Goal: Task Accomplishment & Management: Manage account settings

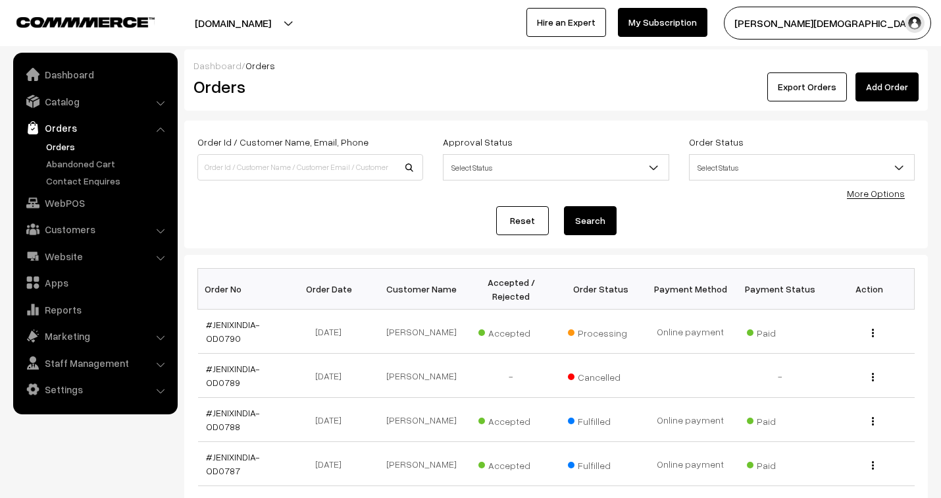
click at [595, 292] on th "Order Status" at bounding box center [601, 289] width 90 height 41
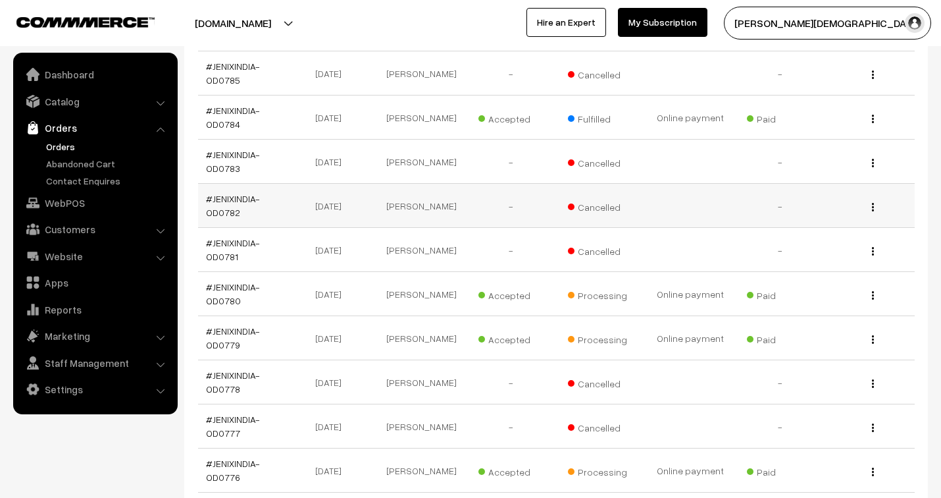
scroll to position [511, 0]
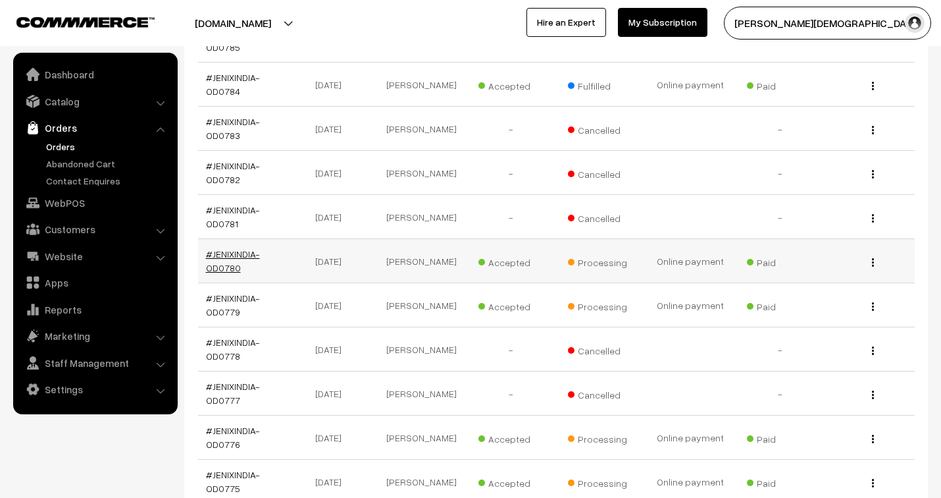
click at [221, 258] on link "#JENIXINDIA-OD0780" at bounding box center [233, 260] width 54 height 25
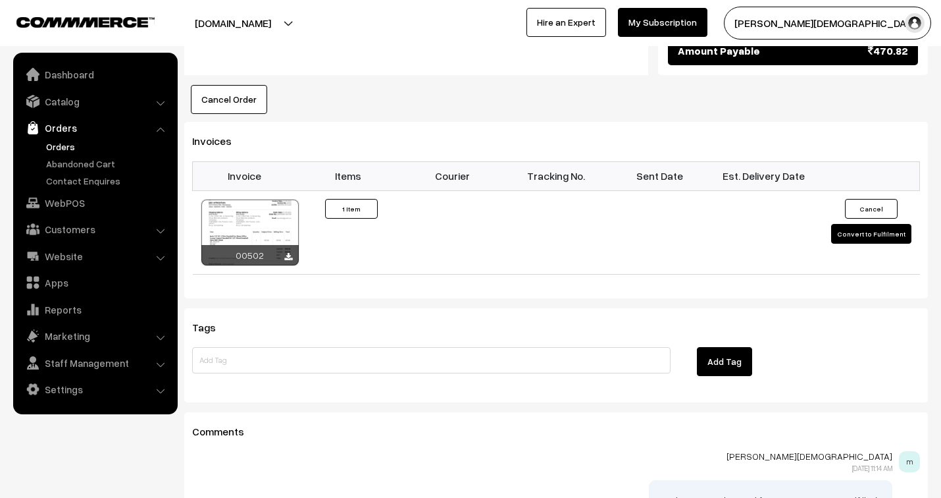
scroll to position [804, 0]
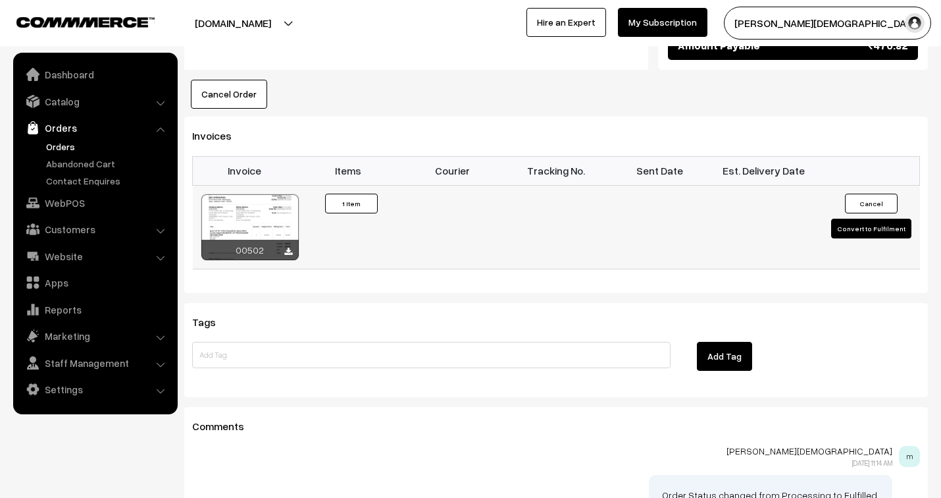
click at [851, 219] on button "Convert to Fulfilment" at bounding box center [871, 229] width 80 height 20
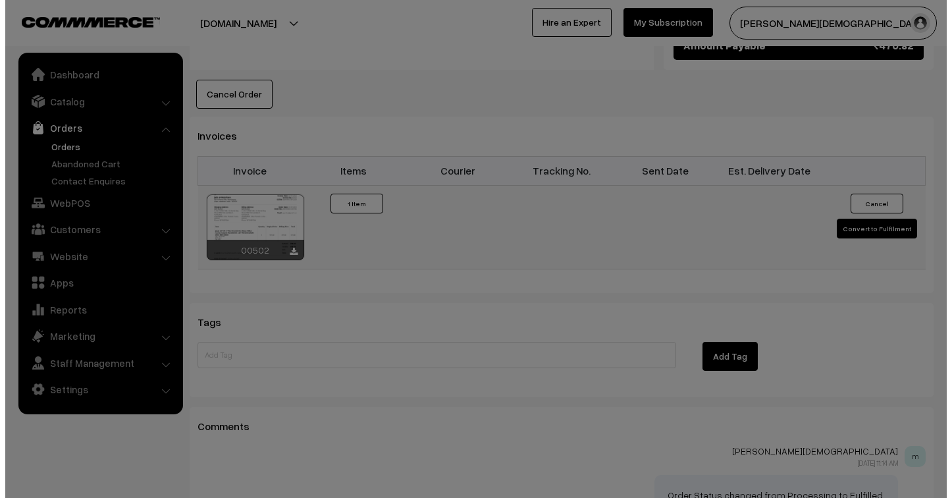
scroll to position [806, 0]
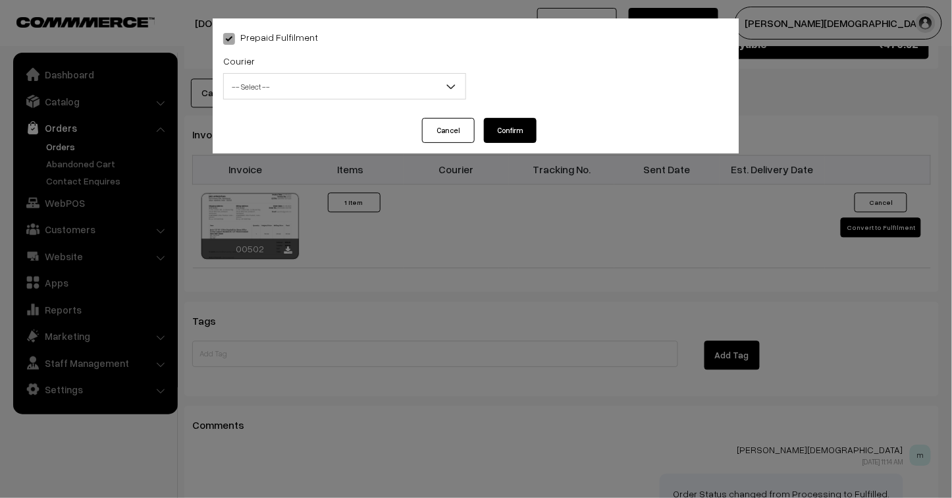
click at [353, 87] on span "-- Select --" at bounding box center [345, 86] width 242 height 23
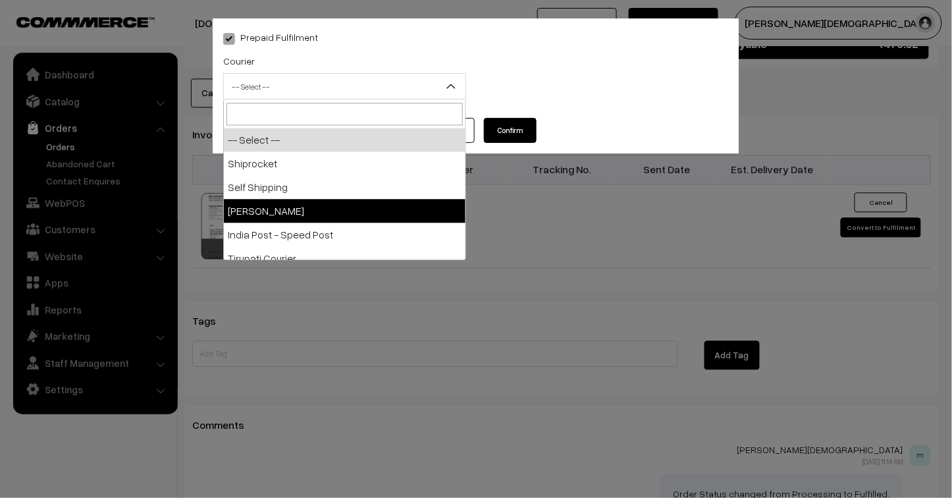
select select "3"
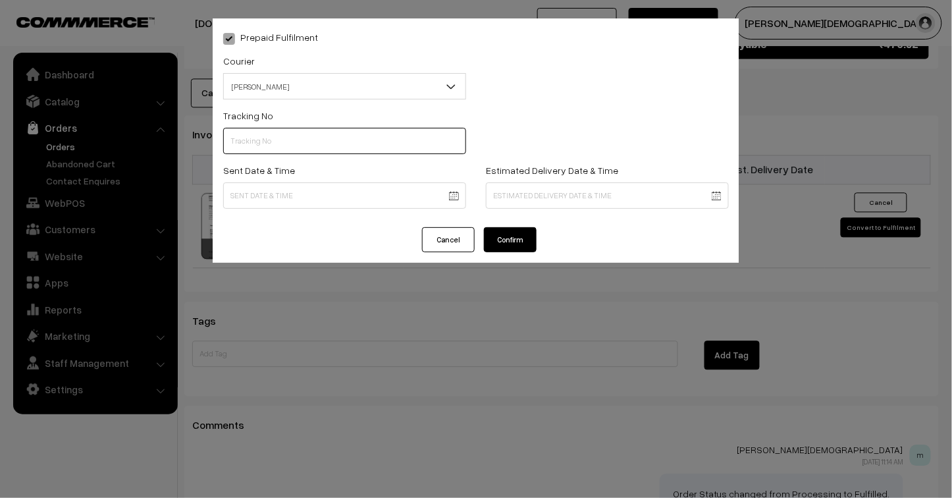
click at [282, 135] on input "text" at bounding box center [344, 141] width 243 height 26
type input "25103200096478"
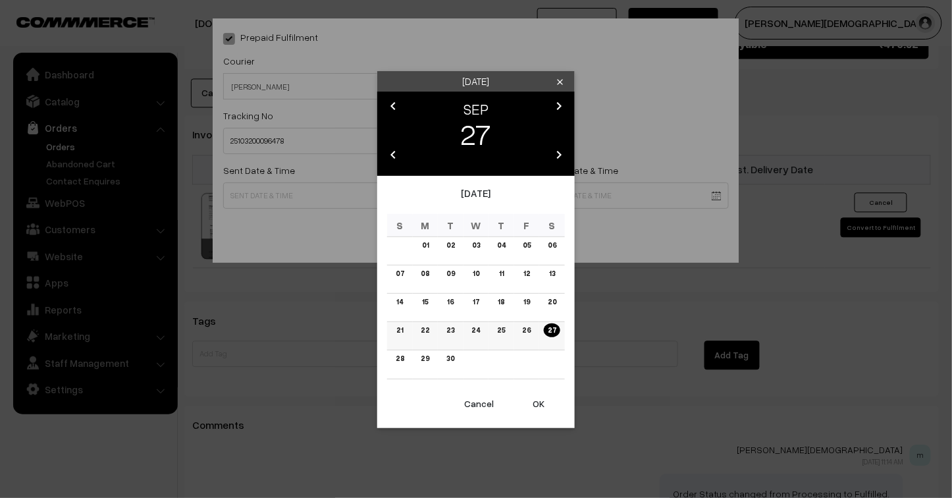
click at [425, 330] on link "22" at bounding box center [425, 330] width 16 height 14
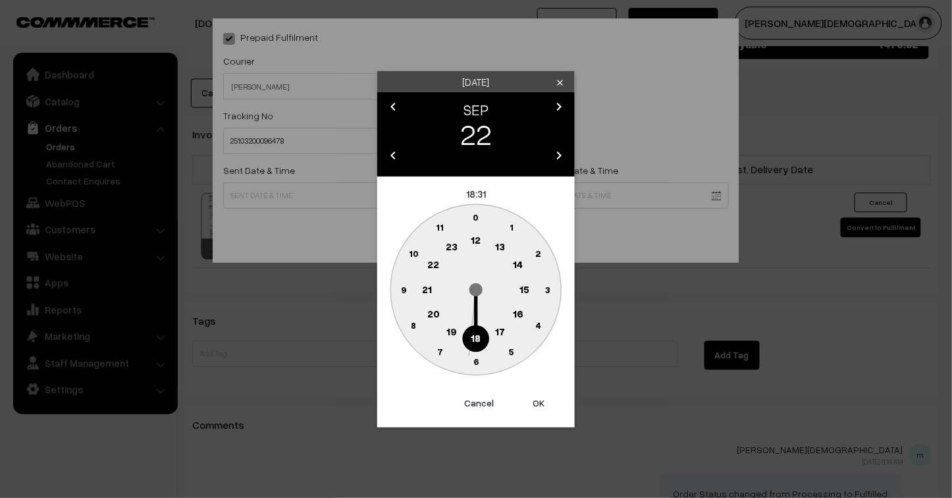
click at [454, 248] on text "23" at bounding box center [452, 246] width 12 height 12
click at [538, 398] on button "OK" at bounding box center [538, 402] width 53 height 29
type input "22-09-2025 23:31"
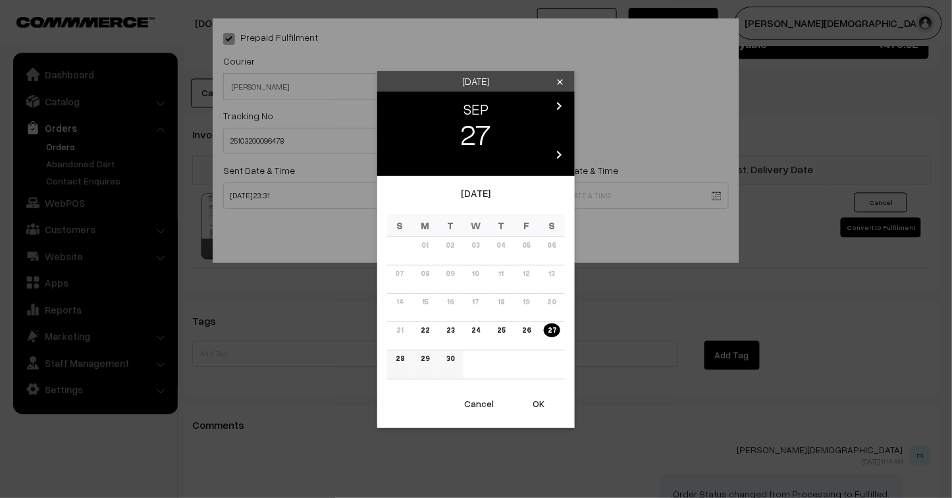
click at [398, 357] on link "28" at bounding box center [400, 359] width 16 height 14
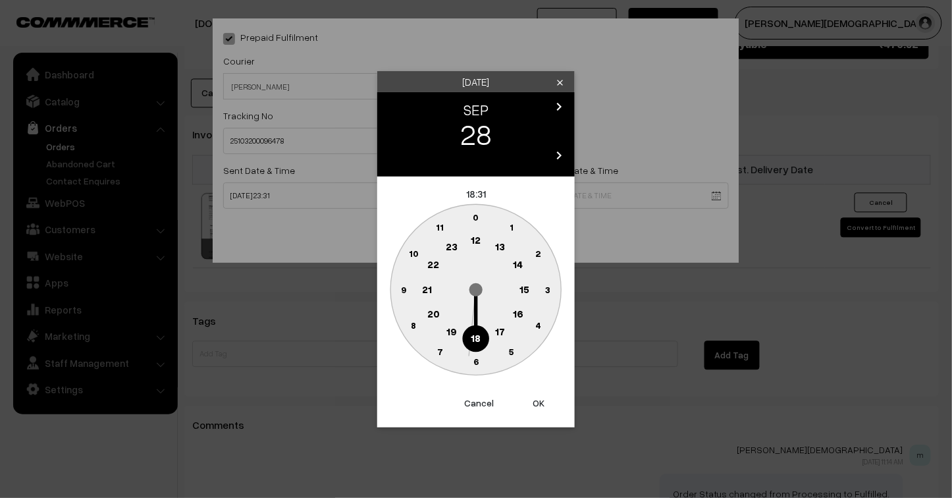
click at [536, 404] on button "OK" at bounding box center [538, 402] width 53 height 29
click at [537, 404] on button "OK" at bounding box center [538, 402] width 53 height 29
type input "28-09-2025 18:31"
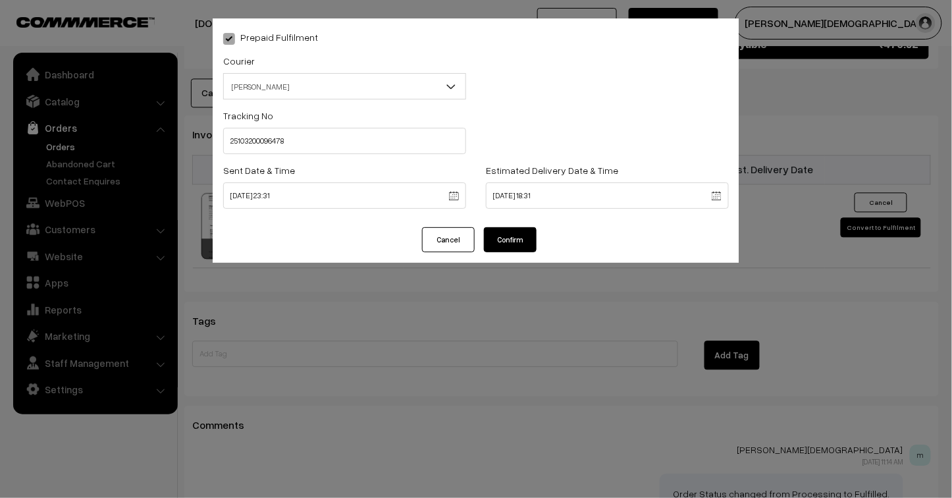
click at [517, 238] on button "Confirm" at bounding box center [510, 239] width 53 height 25
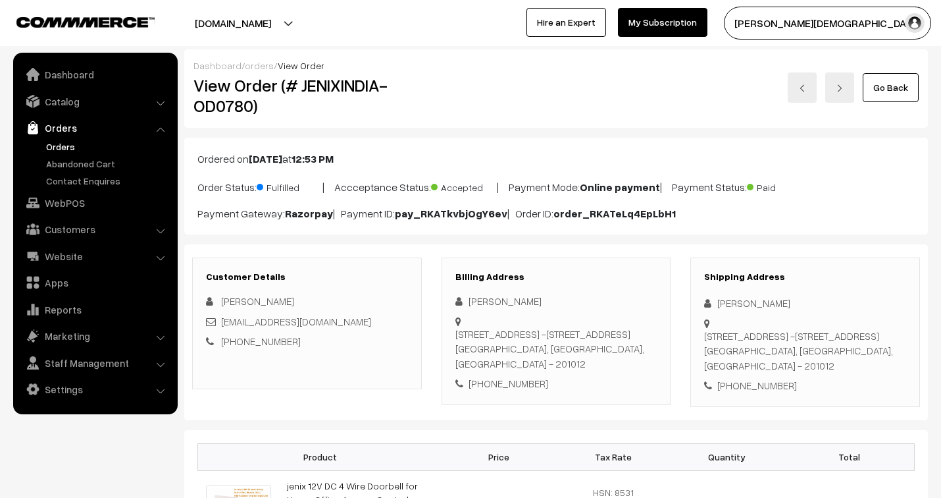
click at [257, 66] on link "orders" at bounding box center [259, 65] width 29 height 11
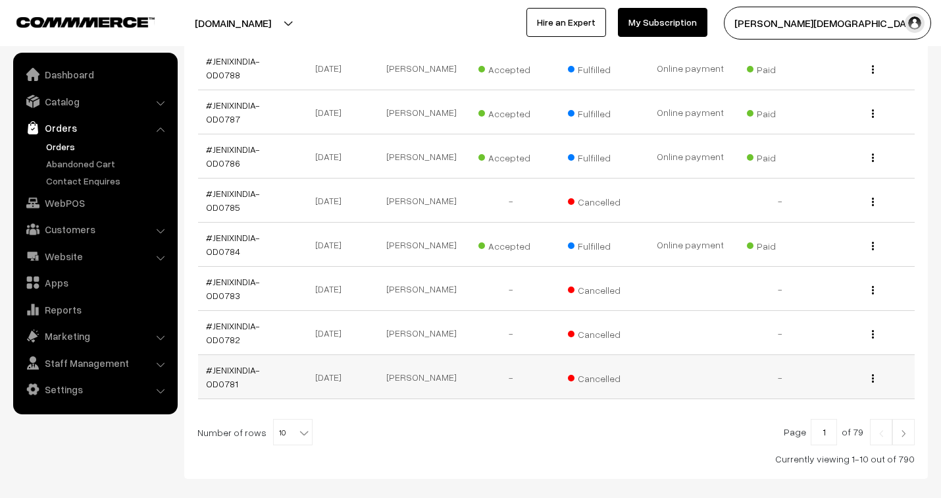
scroll to position [419, 0]
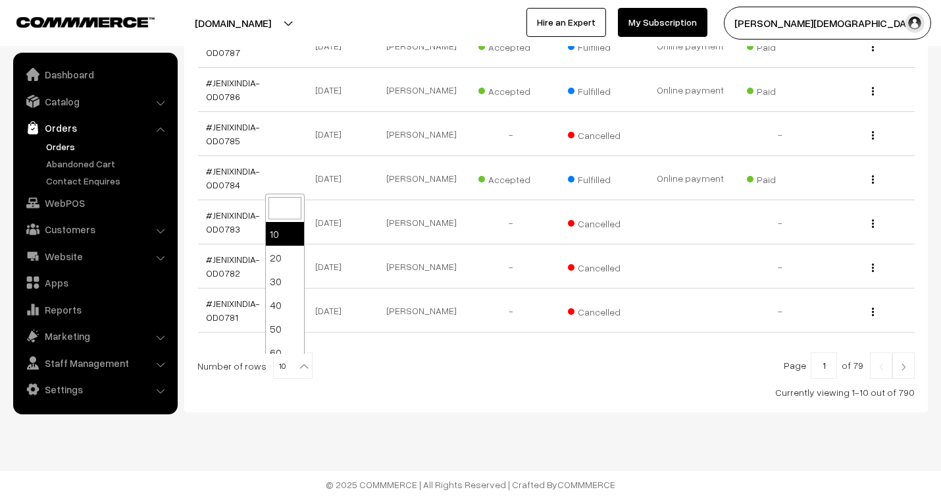
click at [282, 365] on span "10" at bounding box center [293, 366] width 38 height 26
select select "20"
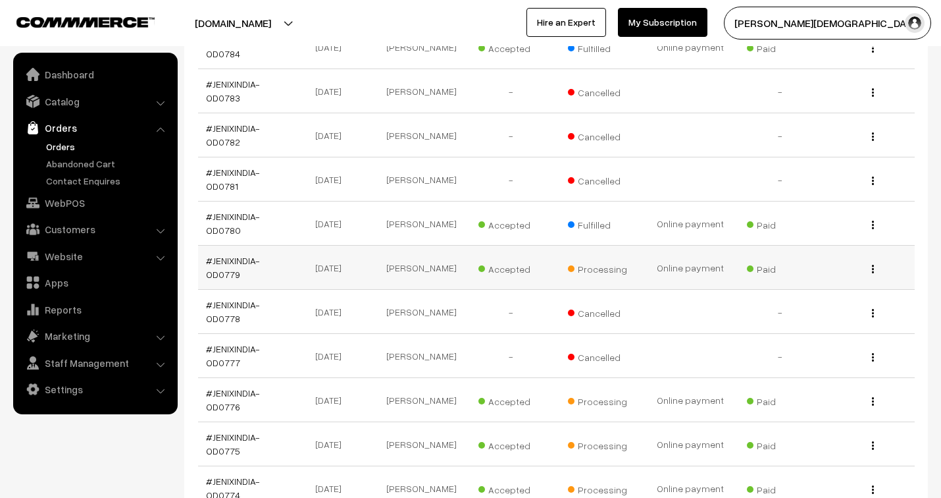
scroll to position [585, 0]
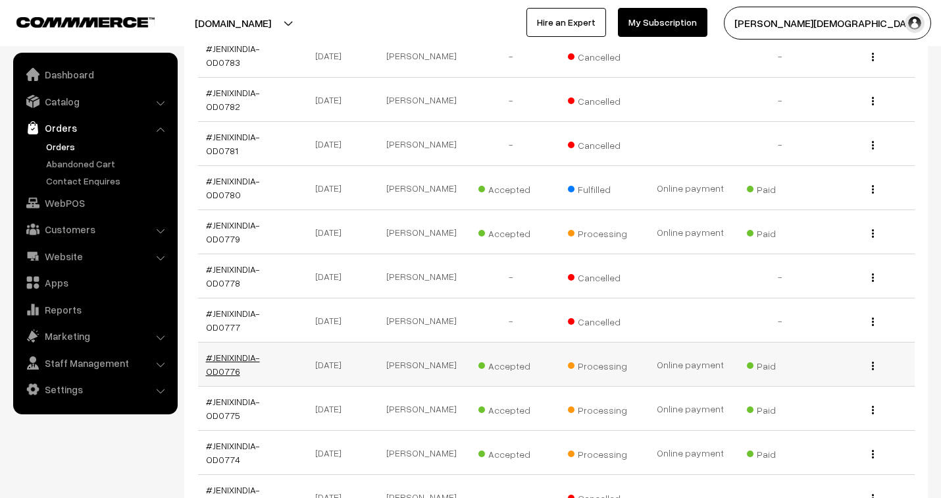
click at [244, 360] on link "#JENIXINDIA-OD0776" at bounding box center [233, 364] width 54 height 25
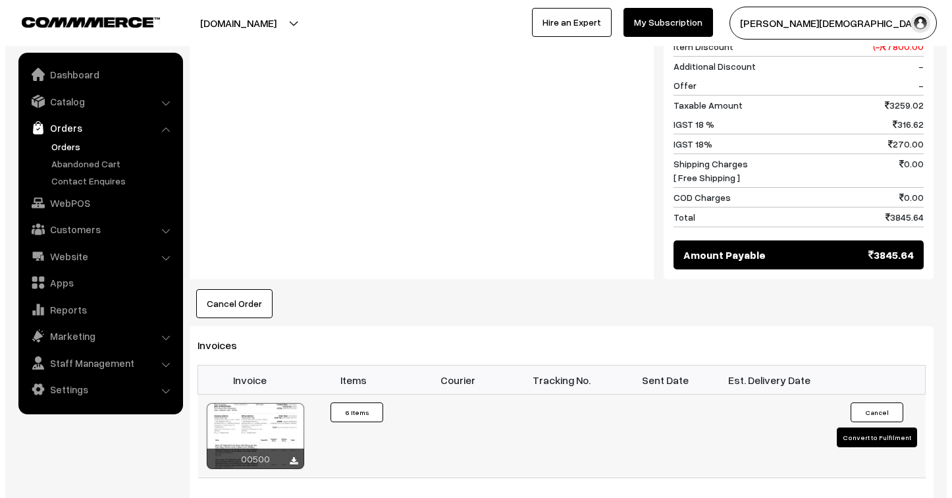
scroll to position [951, 0]
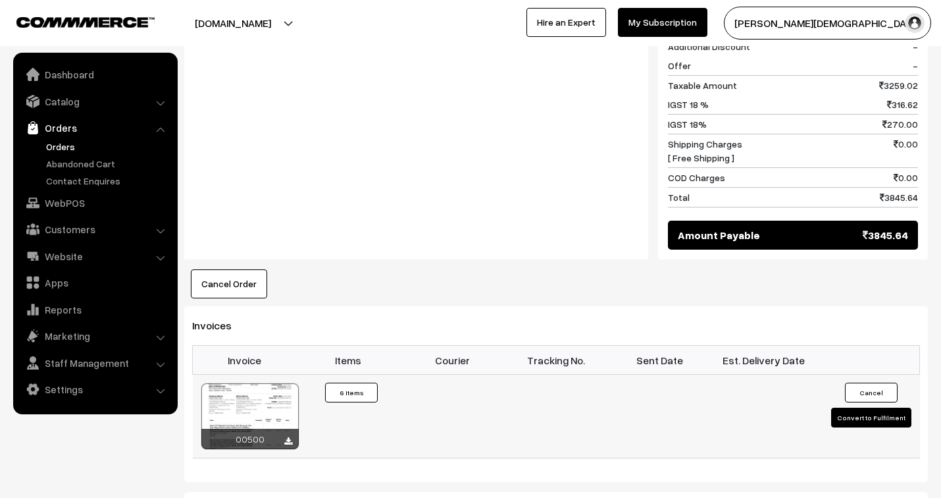
click at [870, 407] on button "Convert to Fulfilment" at bounding box center [871, 417] width 80 height 20
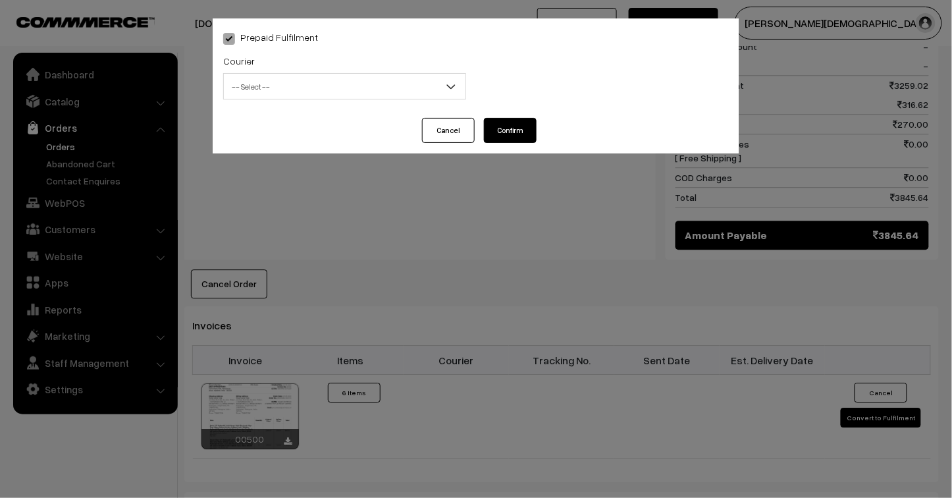
click at [267, 74] on span "-- Select --" at bounding box center [344, 86] width 243 height 26
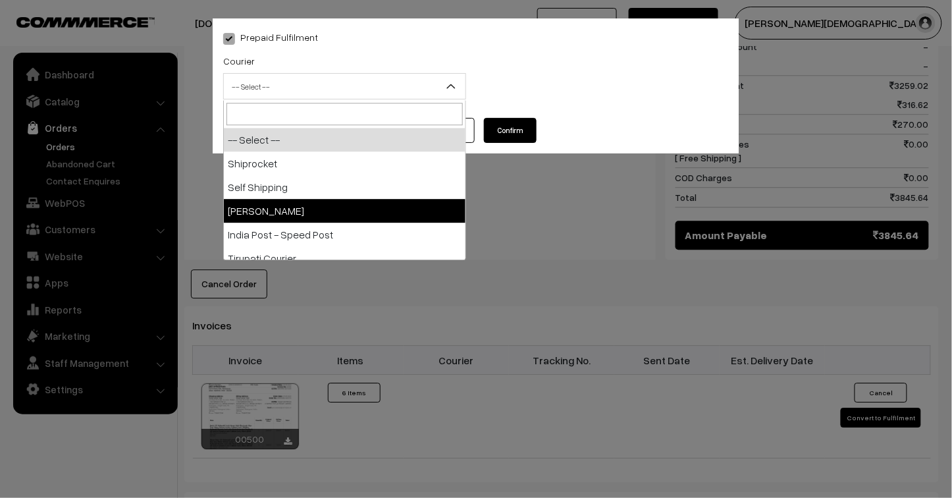
select select "3"
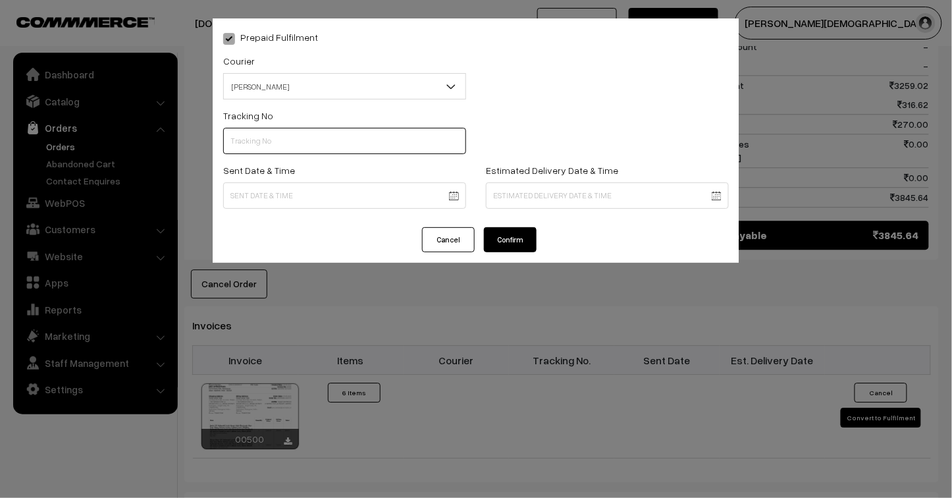
click at [272, 139] on input "text" at bounding box center [344, 141] width 243 height 26
type input "25103200096476"
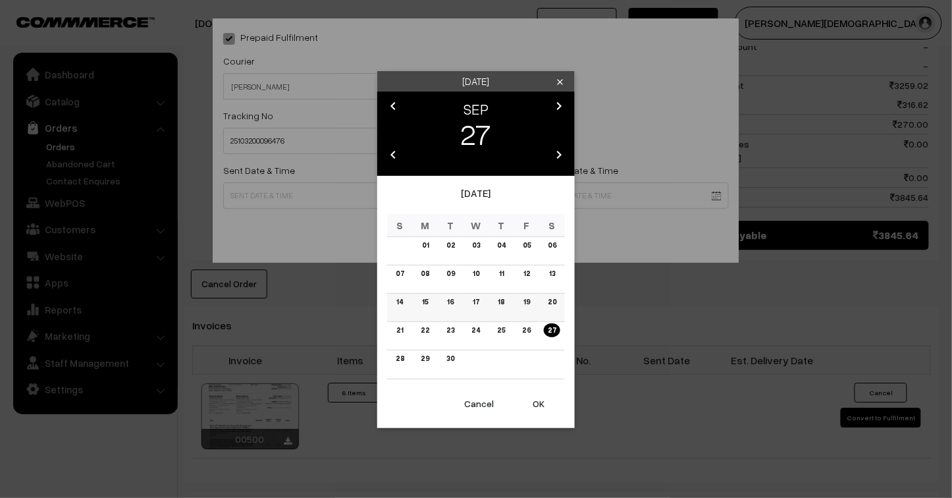
click at [528, 301] on link "19" at bounding box center [526, 302] width 14 height 14
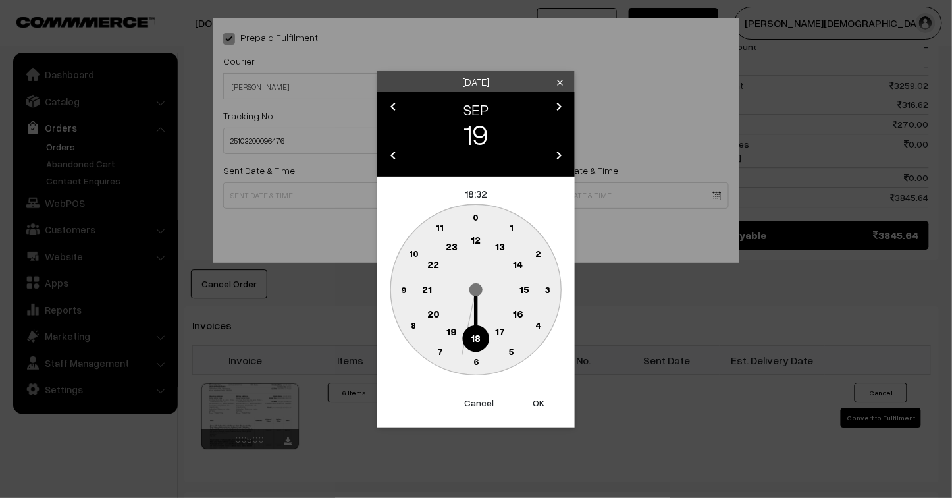
click at [454, 246] on text "23" at bounding box center [452, 246] width 12 height 12
click at [544, 404] on button "OK" at bounding box center [538, 402] width 53 height 29
type input "19-09-2025 23:32"
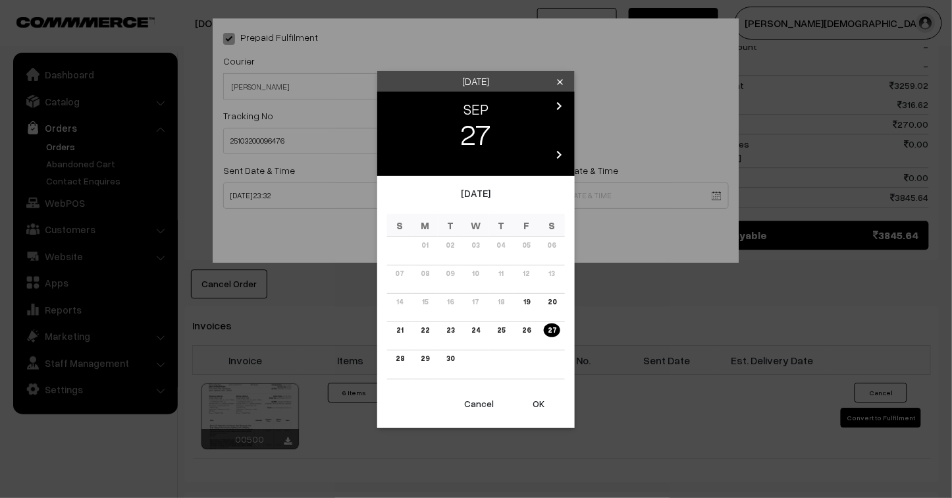
click at [483, 334] on td "24" at bounding box center [476, 336] width 26 height 28
click at [477, 327] on link "24" at bounding box center [475, 330] width 16 height 14
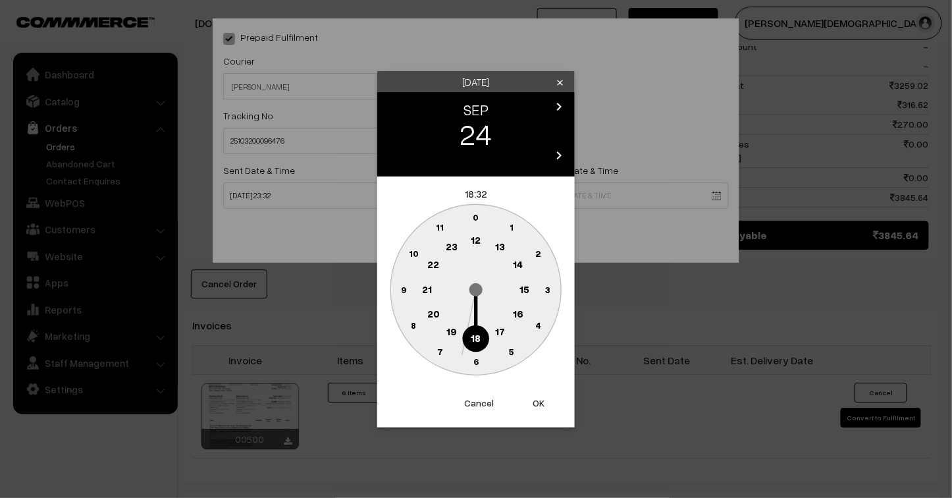
click at [535, 402] on button "OK" at bounding box center [538, 402] width 53 height 29
type input "24-09-2025 18:32"
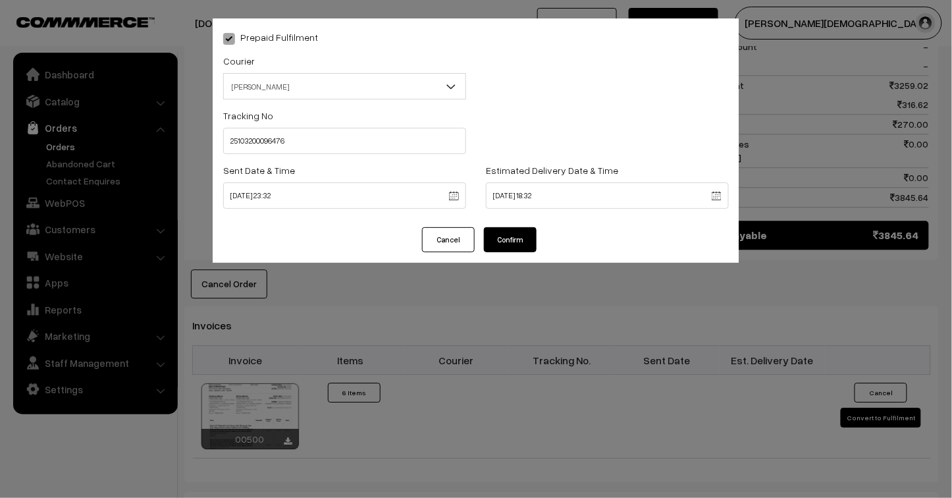
click at [505, 240] on button "Confirm" at bounding box center [510, 239] width 53 height 25
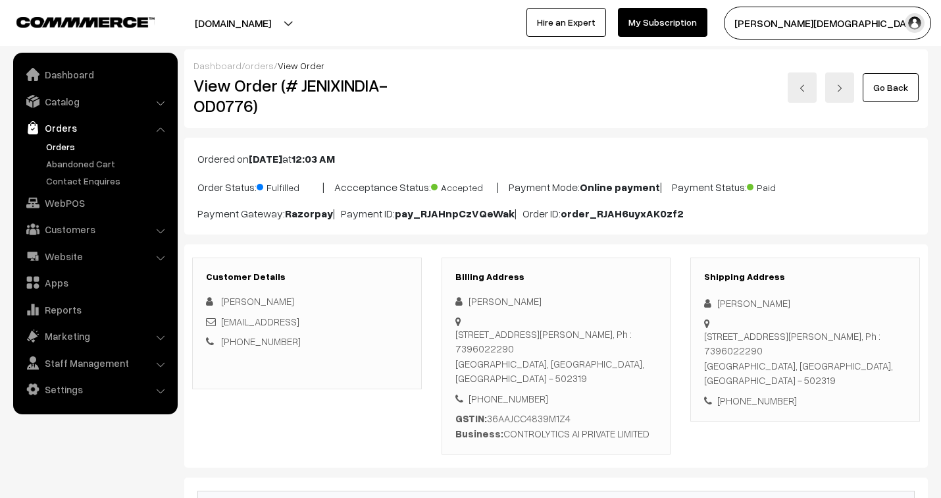
click at [259, 65] on link "orders" at bounding box center [259, 65] width 29 height 11
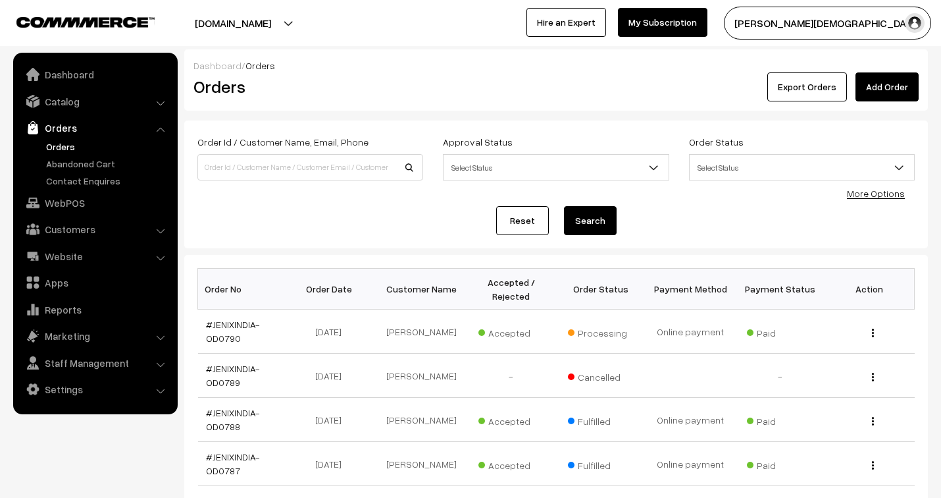
scroll to position [419, 0]
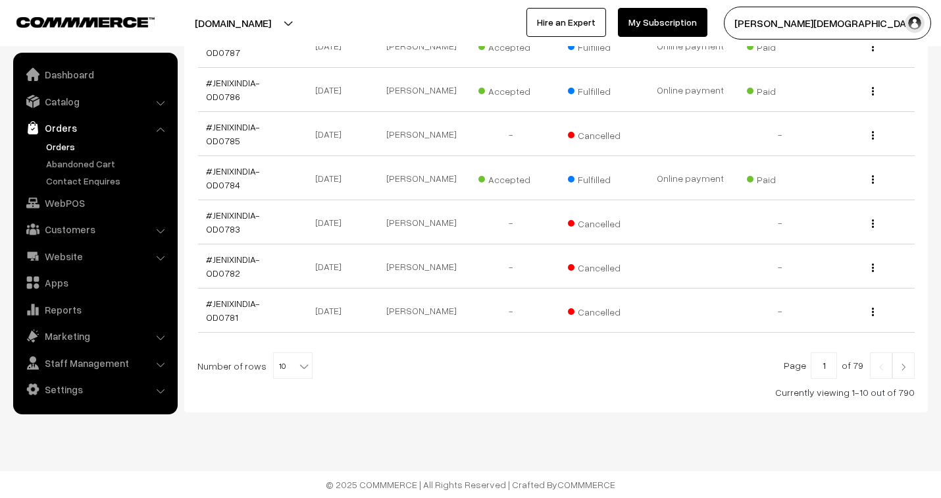
click at [274, 370] on span "10" at bounding box center [293, 366] width 38 height 26
select select "30"
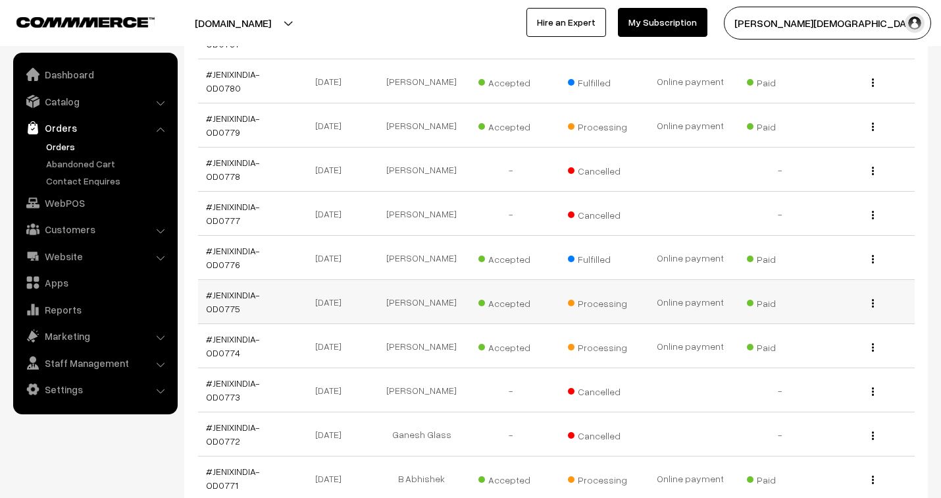
scroll to position [731, 0]
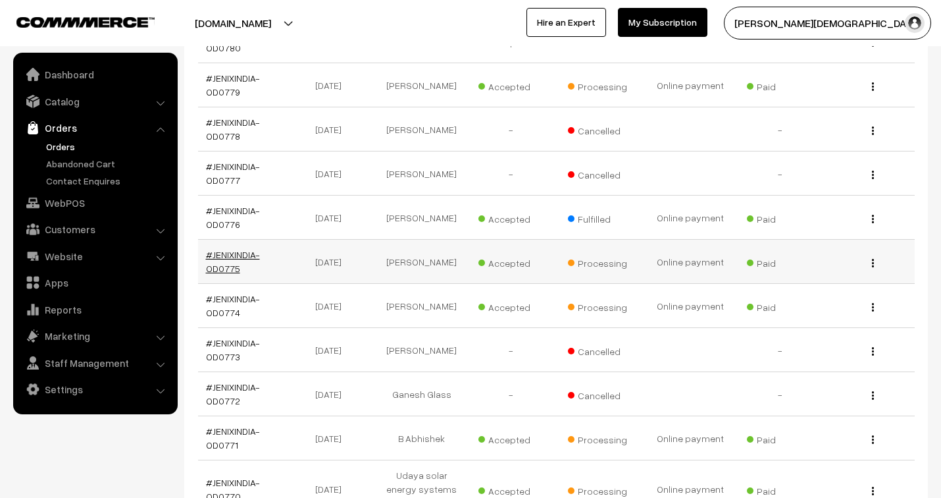
click at [241, 257] on link "#JENIXINDIA-OD0775" at bounding box center [233, 261] width 54 height 25
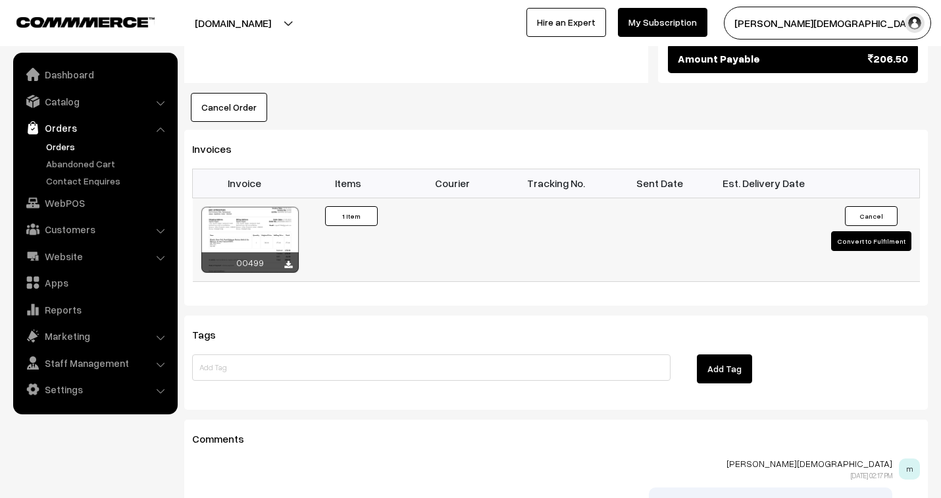
click at [874, 231] on button "Convert to Fulfilment" at bounding box center [871, 241] width 80 height 20
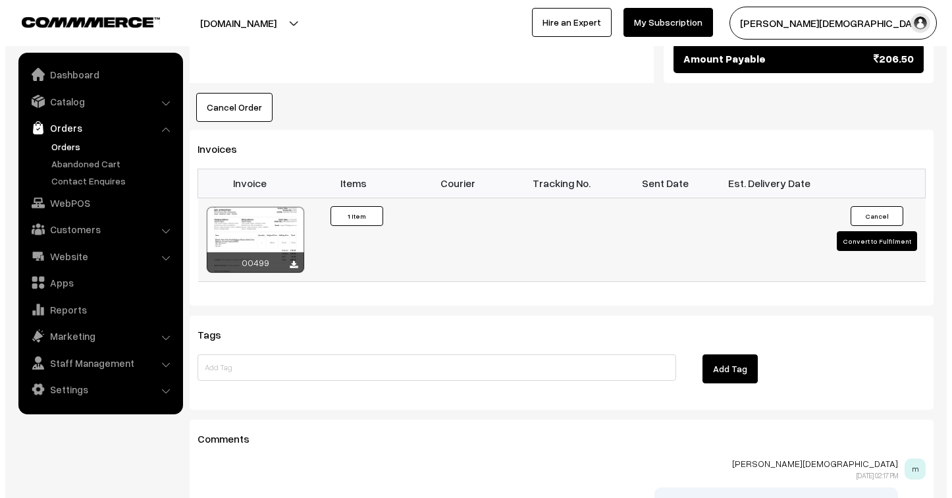
scroll to position [804, 0]
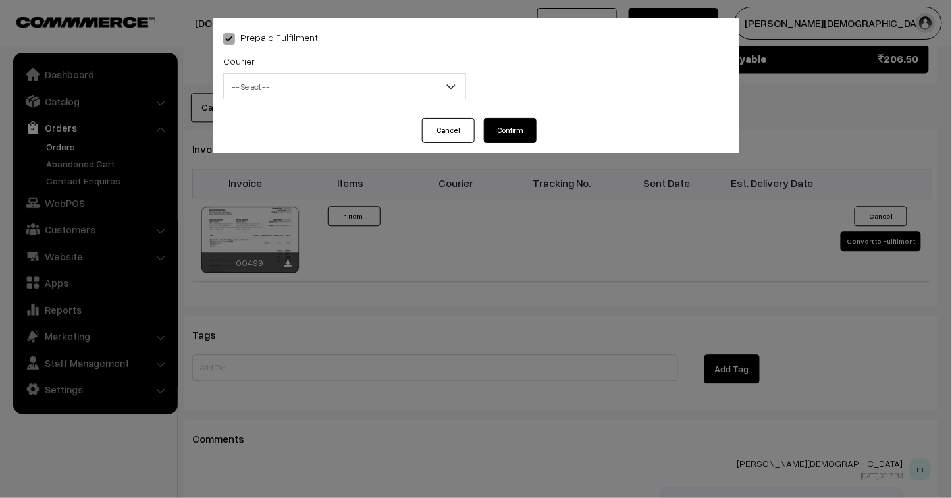
click at [286, 90] on span "-- Select --" at bounding box center [345, 86] width 242 height 23
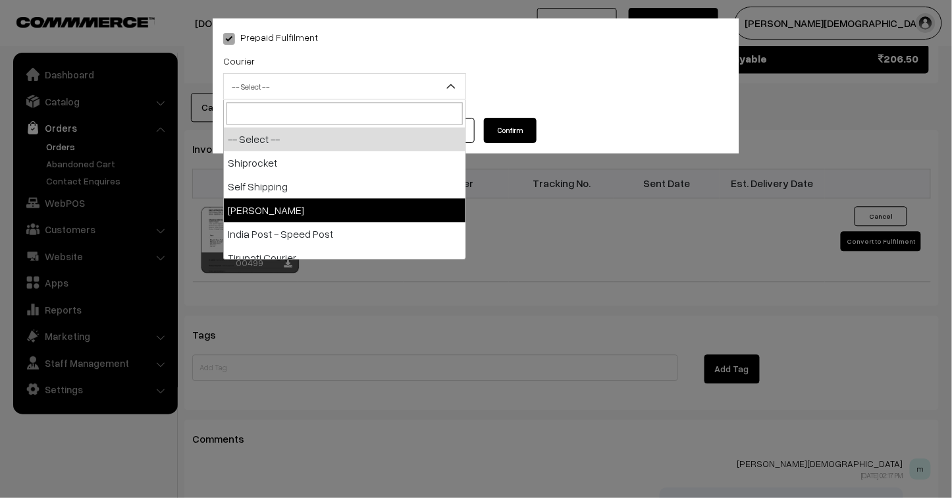
select select "3"
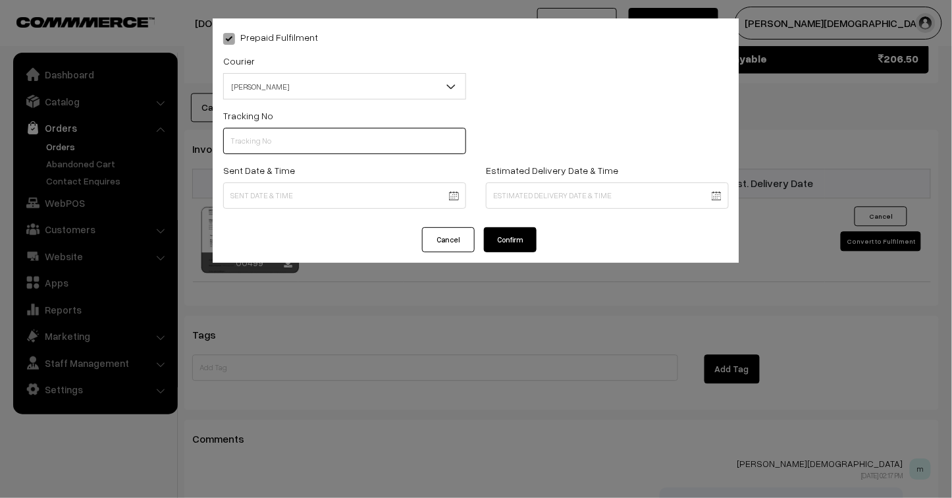
click at [265, 137] on input "text" at bounding box center [344, 141] width 243 height 26
type input "25103200096475"
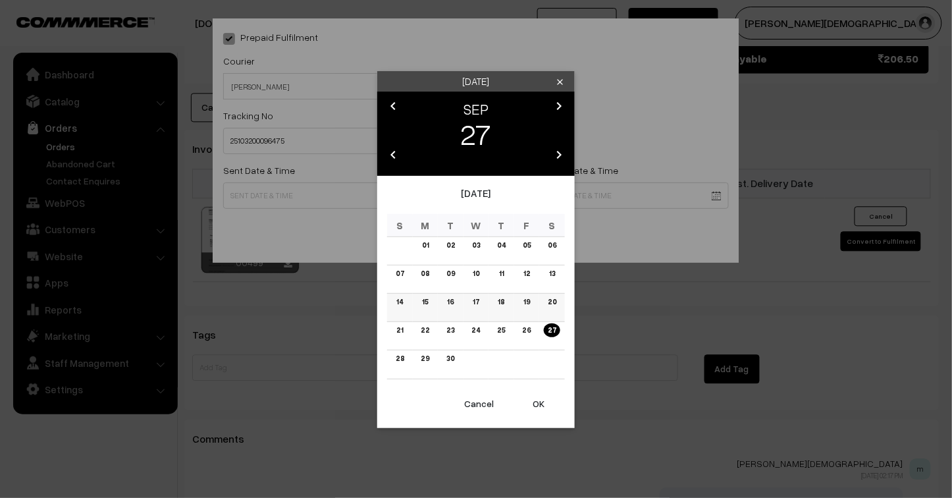
click at [502, 303] on link "18" at bounding box center [501, 302] width 14 height 14
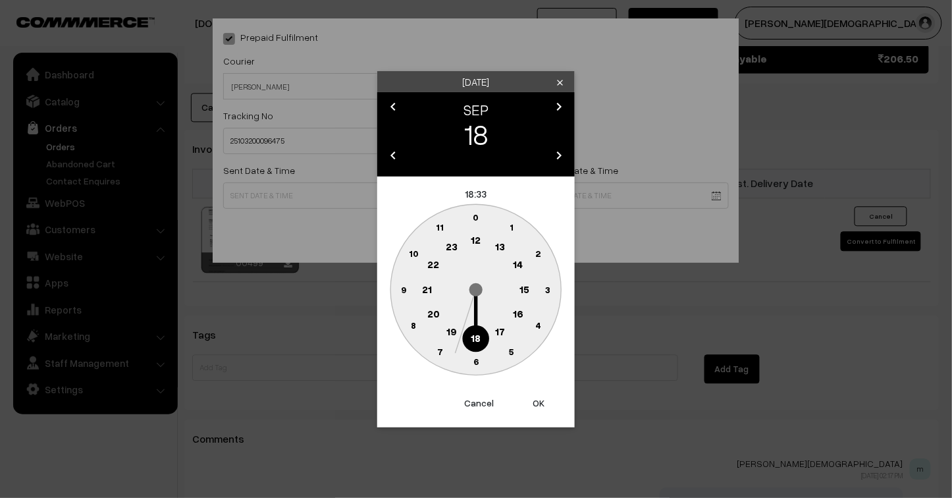
click at [538, 399] on button "OK" at bounding box center [538, 402] width 53 height 29
click at [534, 400] on button "OK" at bounding box center [538, 402] width 53 height 29
type input "18-09-2025 18:33"
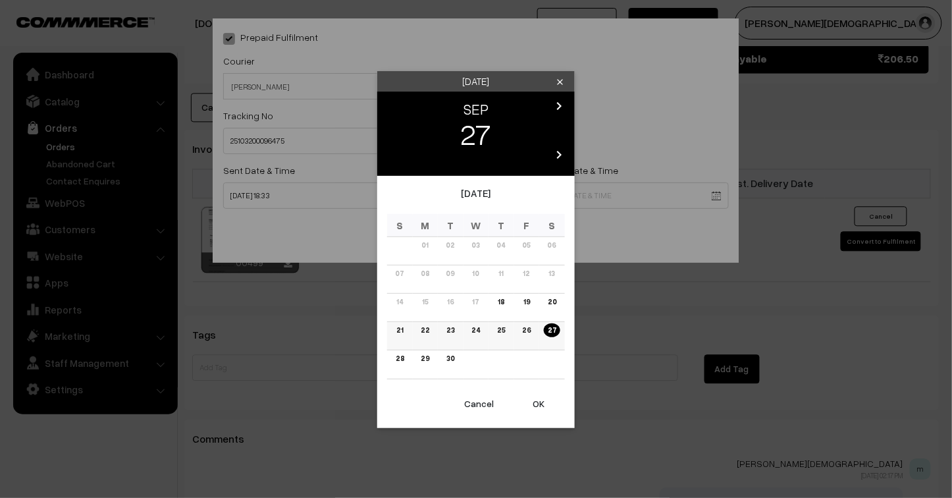
click at [448, 332] on link "23" at bounding box center [450, 330] width 16 height 14
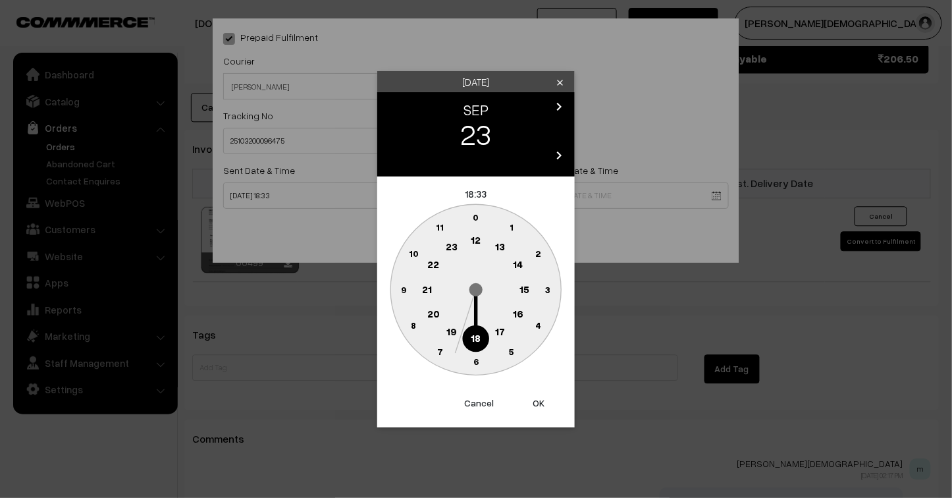
click at [538, 403] on button "OK" at bounding box center [538, 402] width 53 height 29
type input "23-09-2025 18:33"
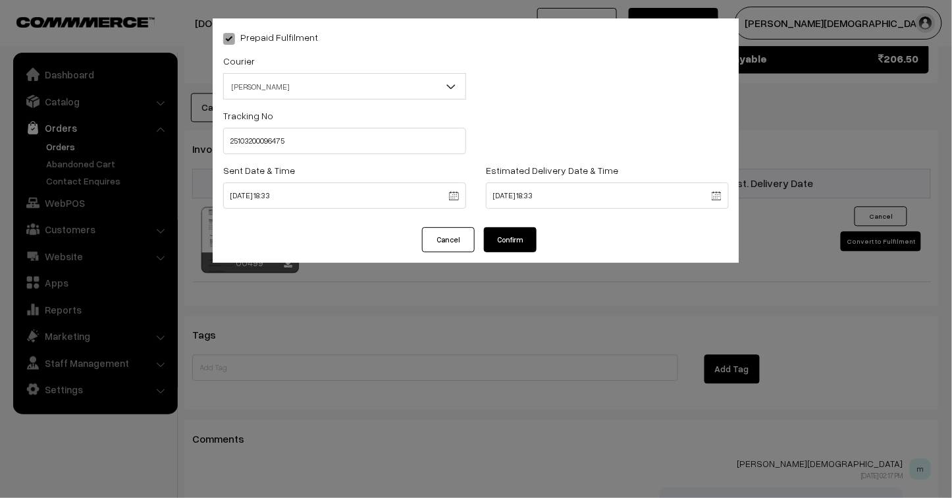
click at [517, 242] on button "Confirm" at bounding box center [510, 239] width 53 height 25
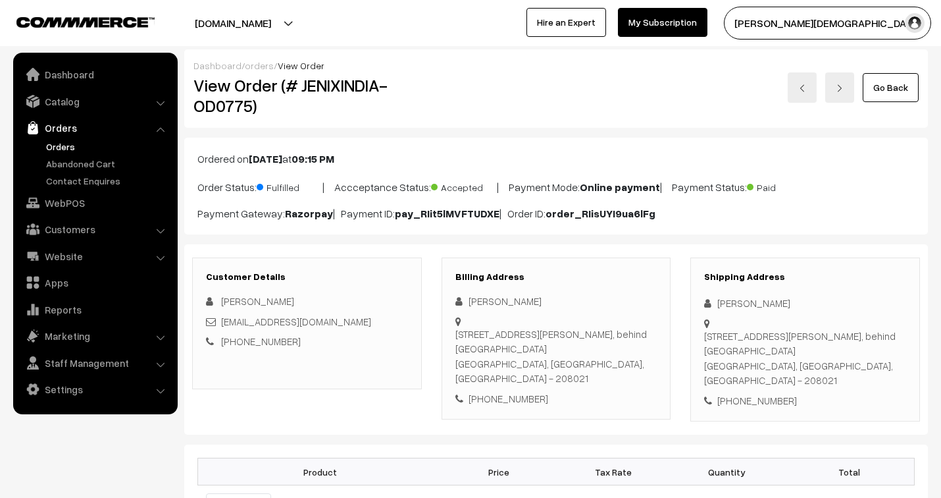
click at [253, 63] on link "orders" at bounding box center [259, 65] width 29 height 11
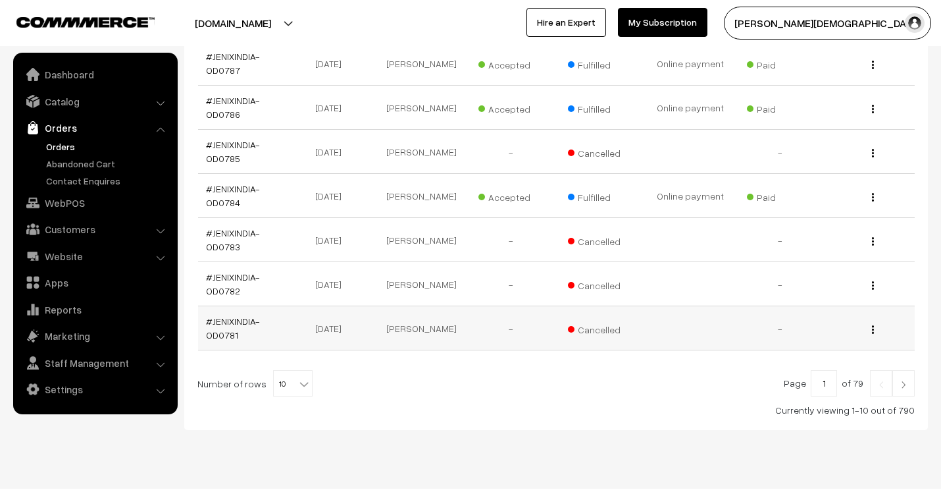
scroll to position [419, 0]
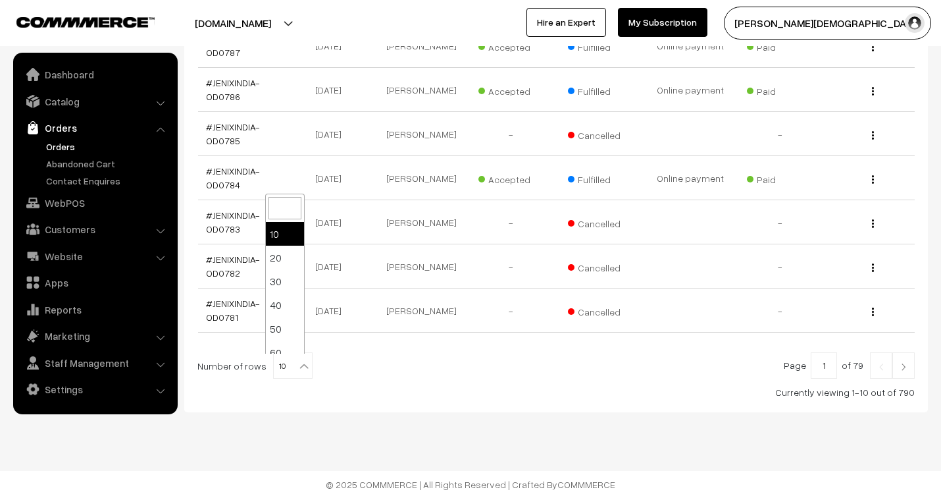
click at [288, 361] on span "10" at bounding box center [293, 366] width 38 height 26
select select "30"
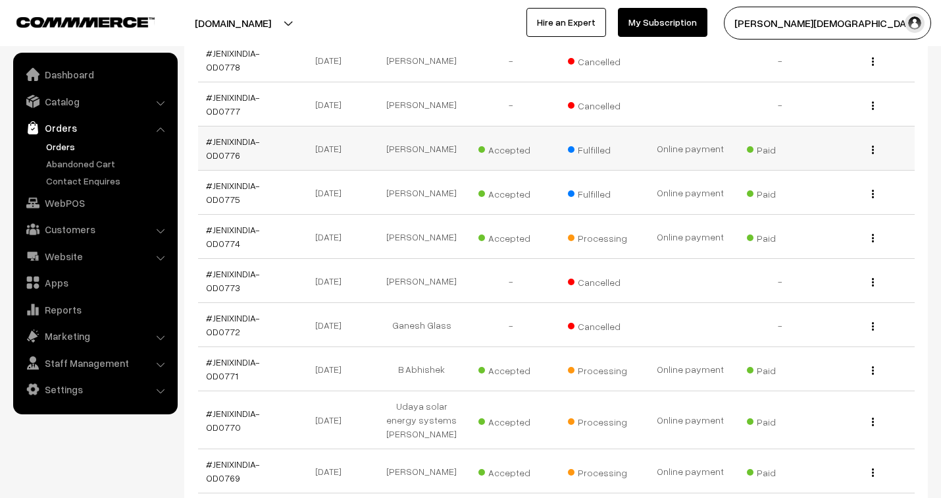
scroll to position [804, 0]
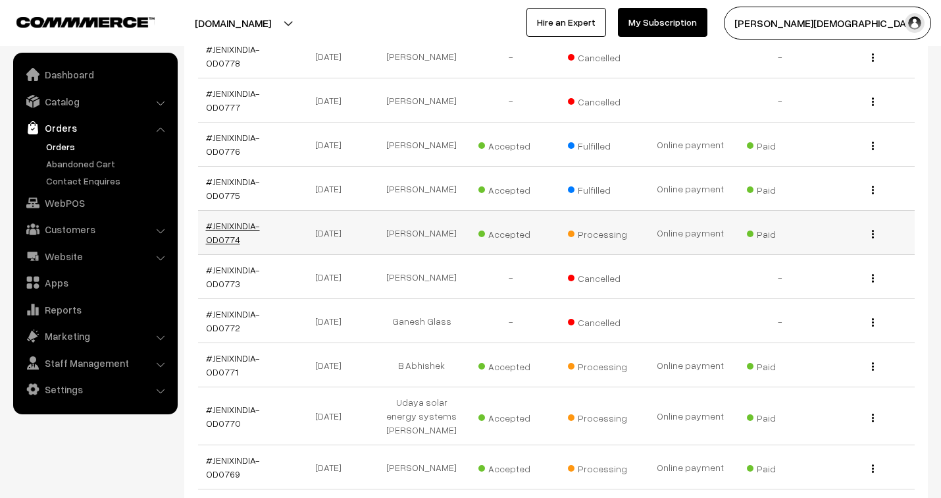
click at [244, 226] on link "#JENIXINDIA-OD0774" at bounding box center [233, 232] width 54 height 25
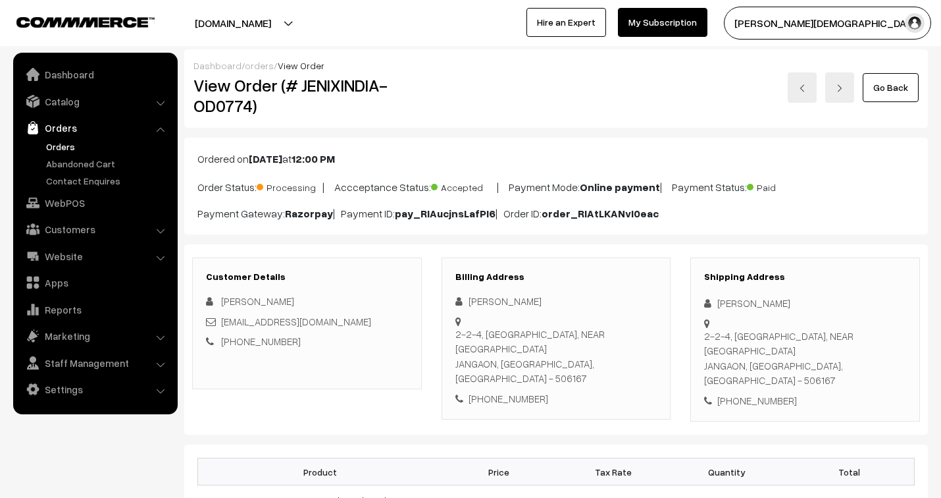
click at [255, 65] on link "orders" at bounding box center [259, 65] width 29 height 11
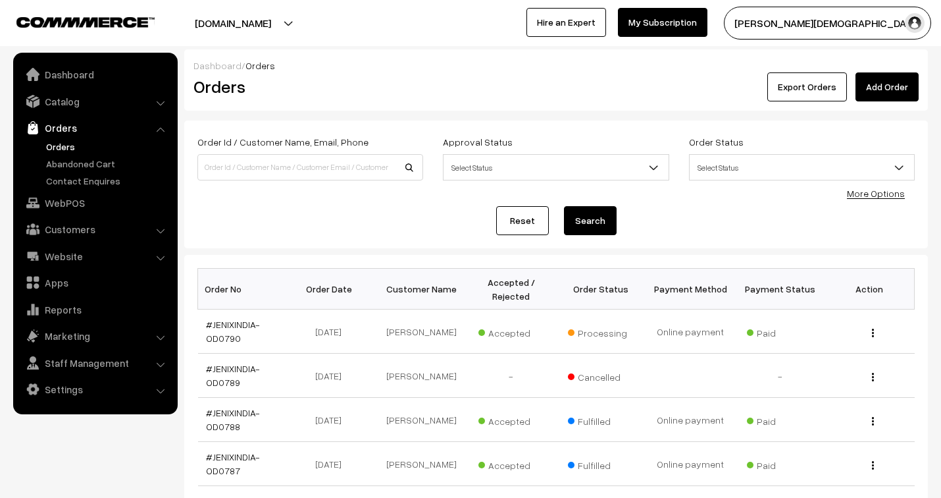
scroll to position [419, 0]
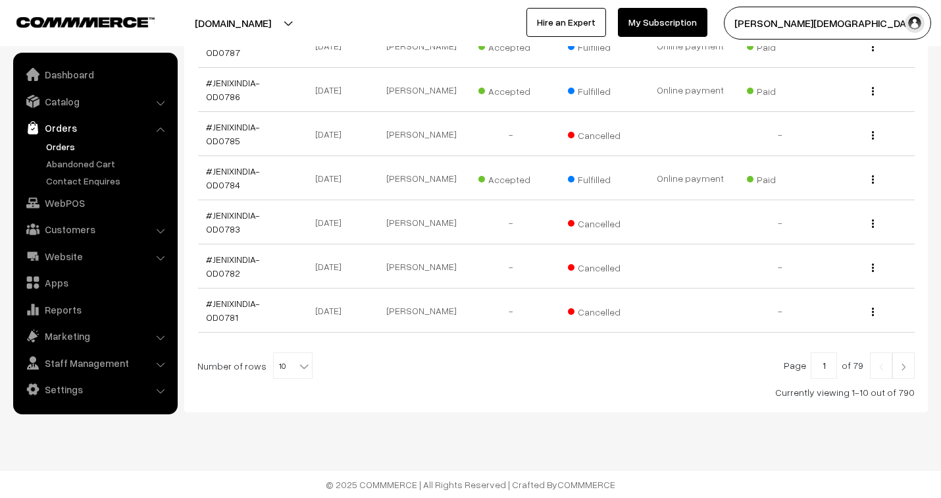
click at [303, 360] on b at bounding box center [304, 365] width 13 height 13
select select "30"
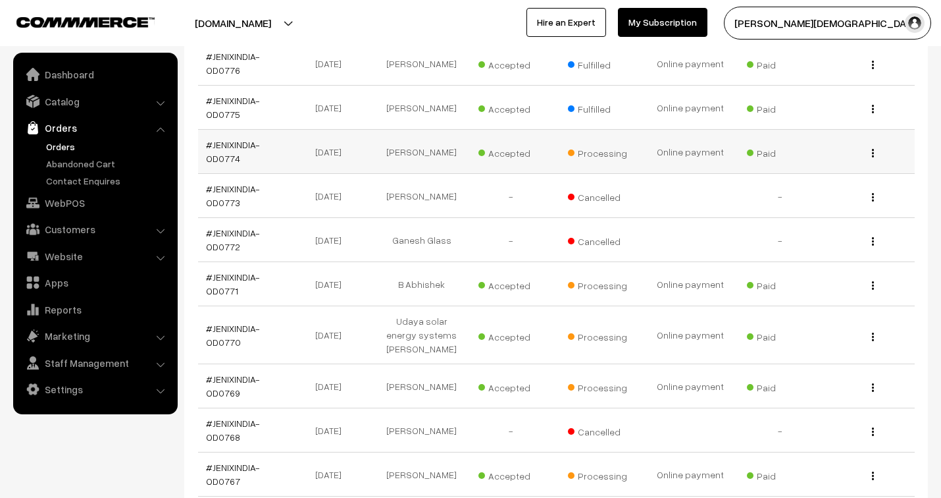
scroll to position [893, 0]
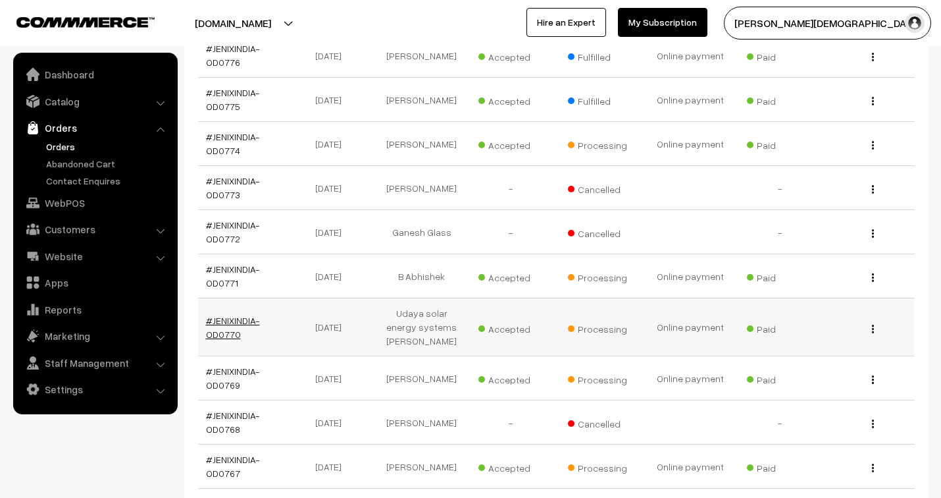
click at [251, 319] on link "#JENIXINDIA-OD0770" at bounding box center [233, 327] width 54 height 25
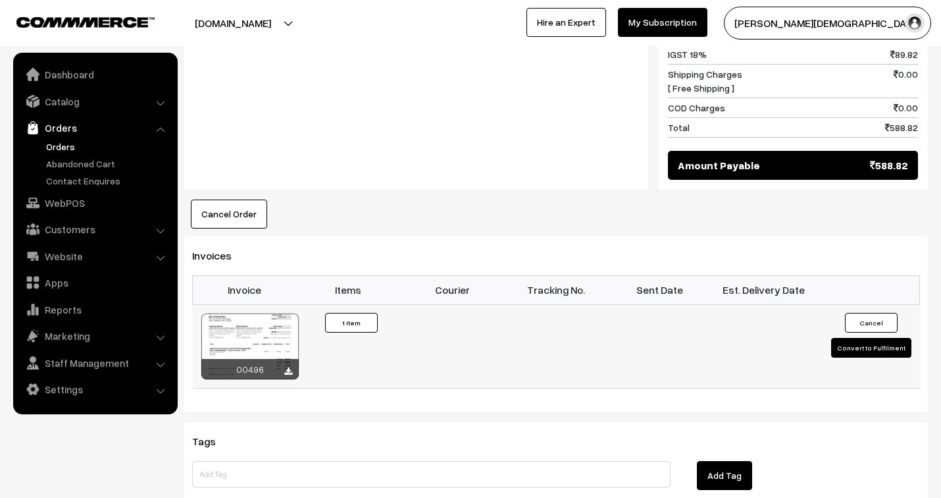
click at [860, 338] on button "Convert to Fulfilment" at bounding box center [871, 348] width 80 height 20
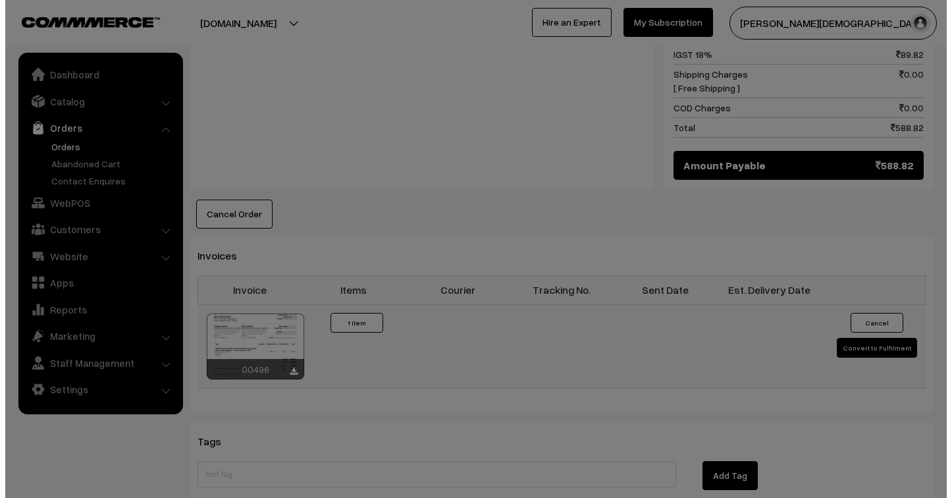
scroll to position [731, 0]
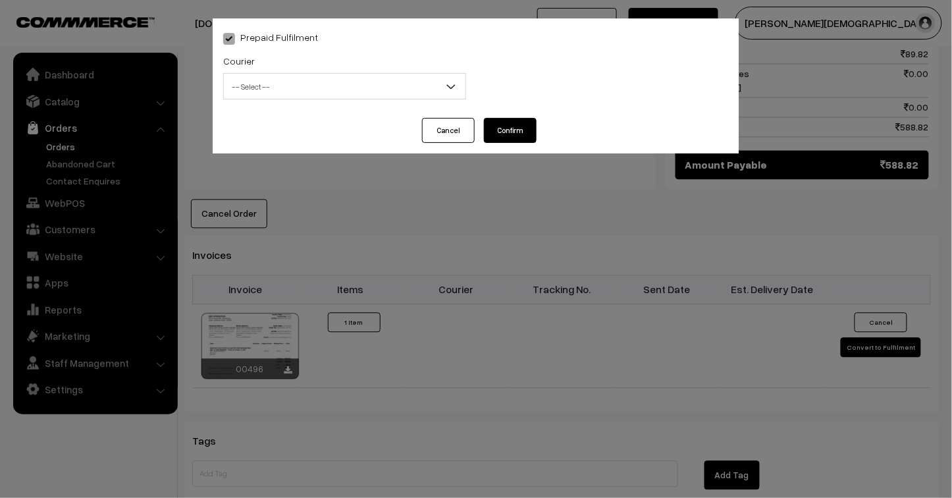
click at [264, 92] on span "-- Select --" at bounding box center [345, 86] width 242 height 23
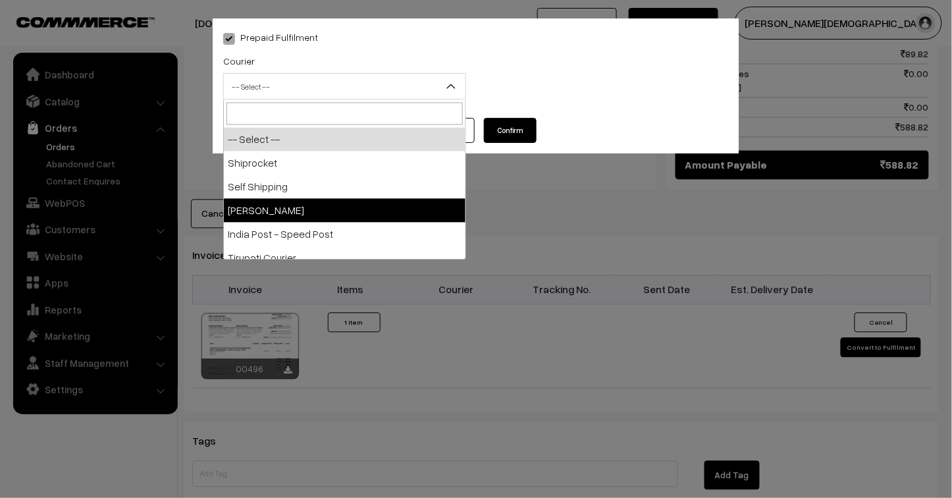
select select "3"
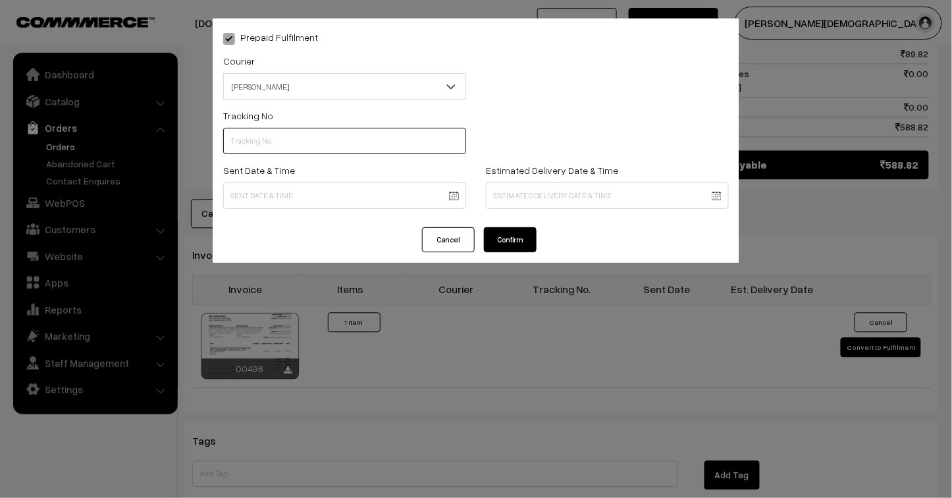
click at [275, 145] on input "text" at bounding box center [344, 141] width 243 height 26
type input "25103200096472"
click at [278, 194] on body "Thank you for showing interest. Our team will call you shortly. Close jenixindi…" at bounding box center [476, 7] width 952 height 1477
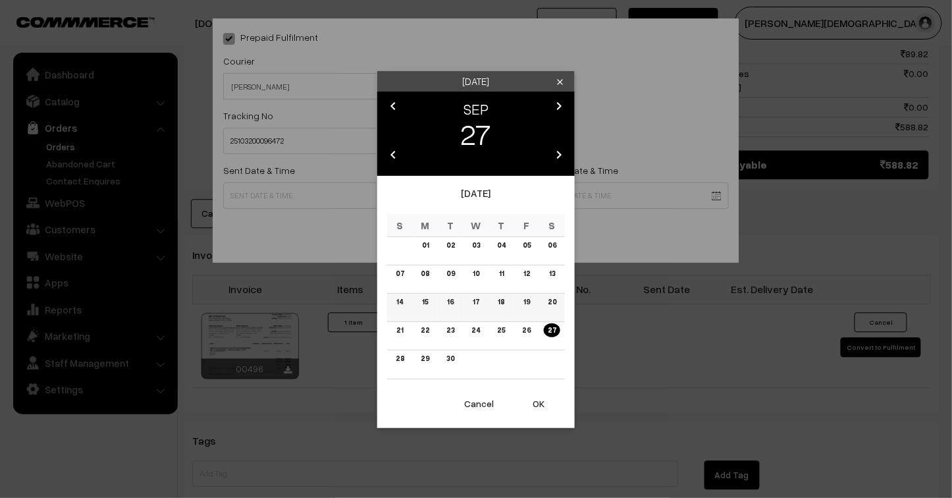
click at [425, 303] on link "15" at bounding box center [425, 302] width 14 height 14
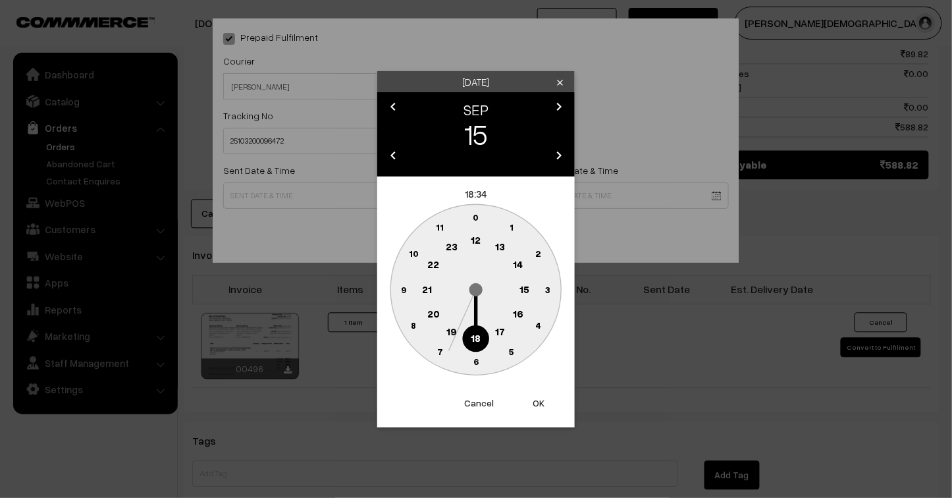
click at [448, 246] on text "23" at bounding box center [452, 246] width 12 height 12
click at [540, 398] on button "OK" at bounding box center [538, 402] width 53 height 29
type input "15-09-2025 23:34"
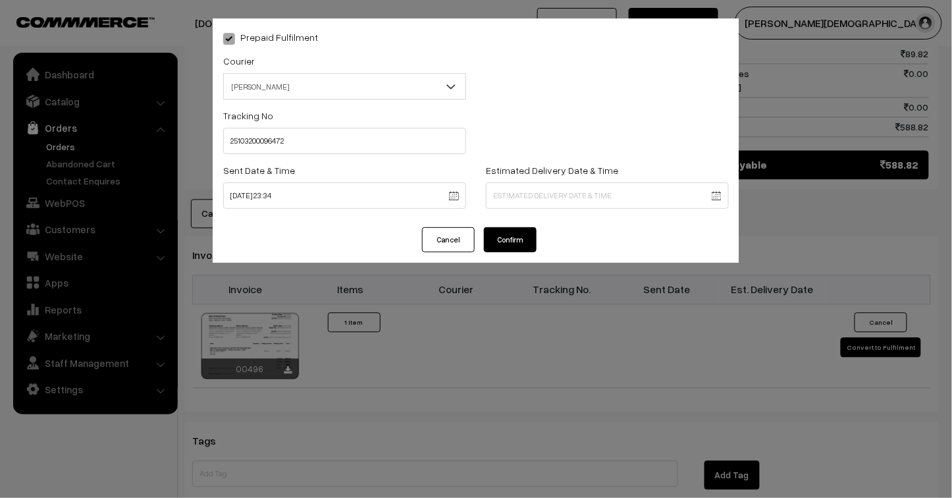
click at [511, 192] on body "Thank you for showing interest. Our team will call you shortly. Close jenixindi…" at bounding box center [476, 7] width 952 height 1477
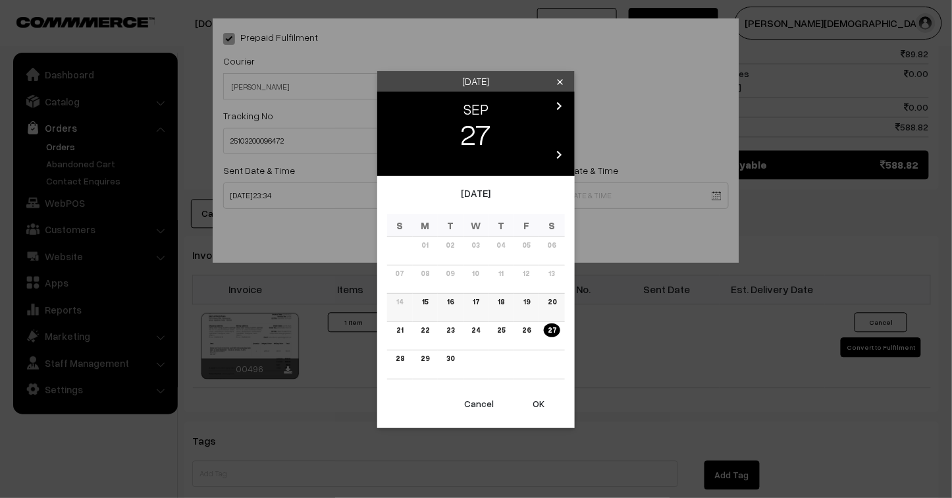
click at [550, 300] on link "20" at bounding box center [552, 302] width 16 height 14
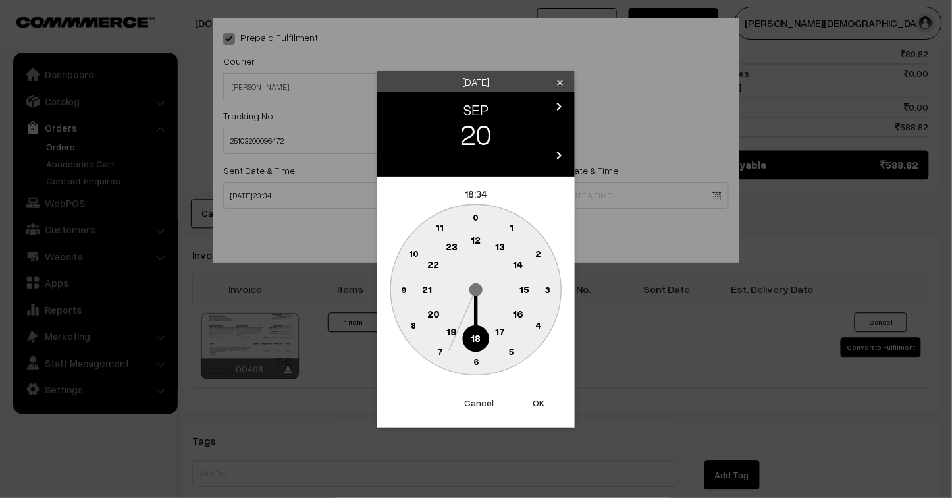
click at [540, 402] on button "OK" at bounding box center [538, 402] width 53 height 29
type input "20-09-2025 18:34"
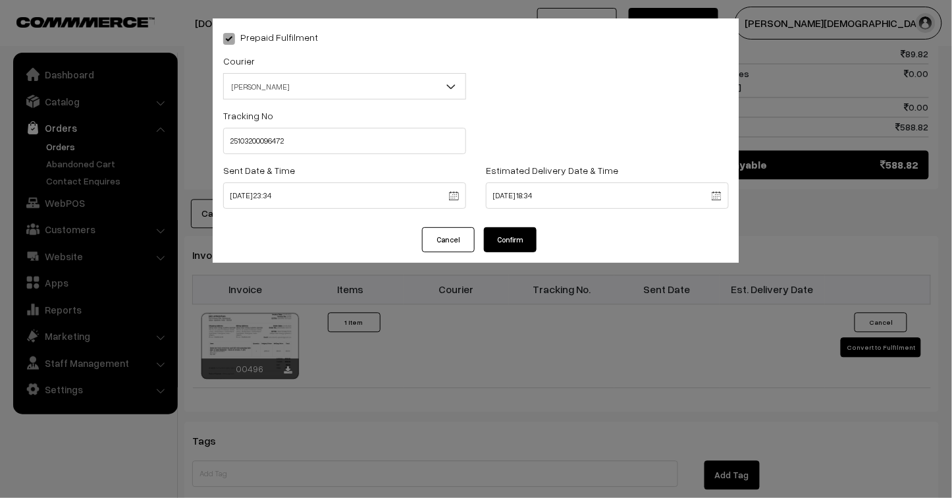
click at [509, 244] on button "Confirm" at bounding box center [510, 239] width 53 height 25
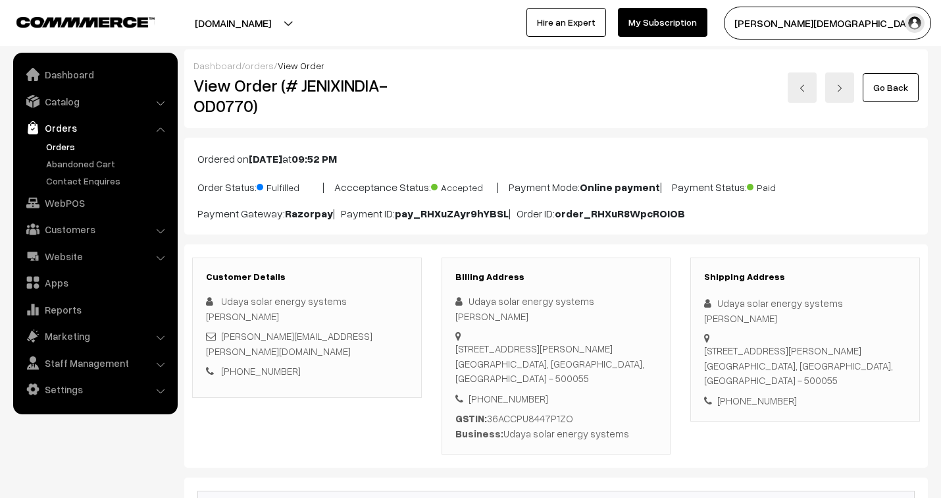
click at [259, 66] on link "orders" at bounding box center [259, 65] width 29 height 11
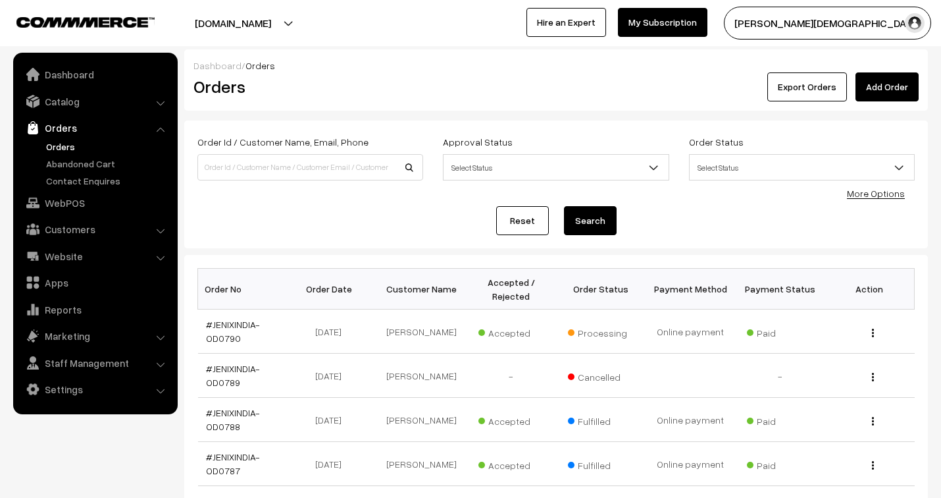
scroll to position [419, 0]
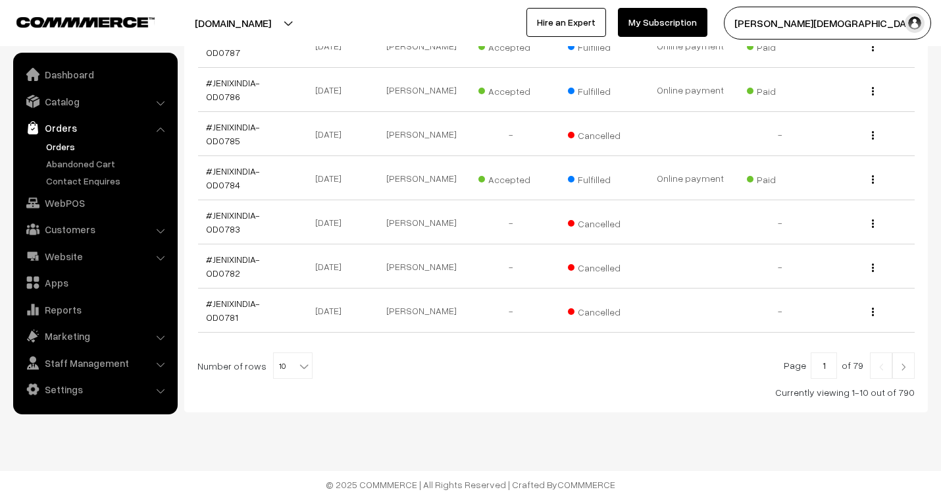
click at [279, 362] on span "10" at bounding box center [293, 366] width 38 height 26
select select "30"
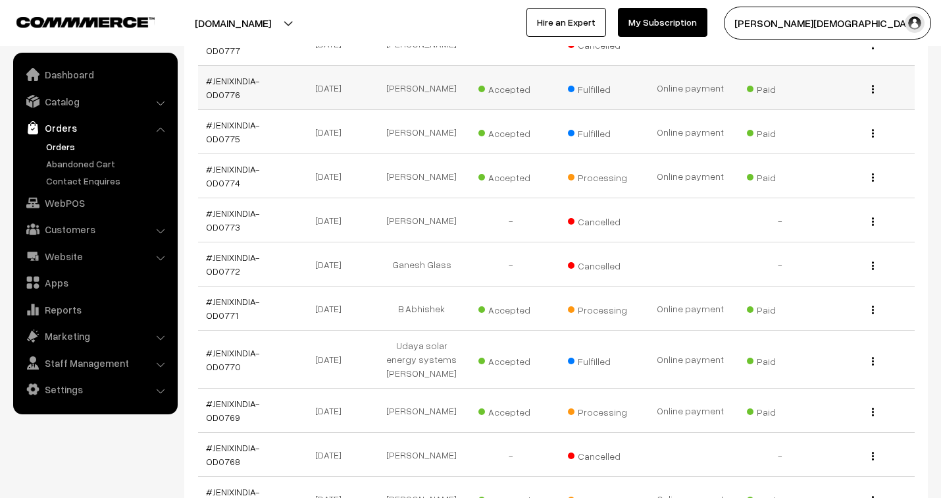
scroll to position [893, 0]
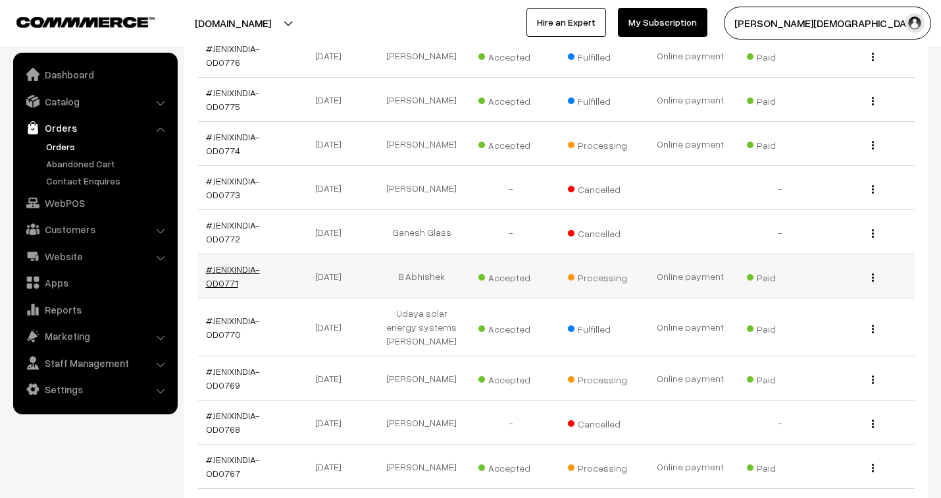
click at [242, 271] on link "#JENIXINDIA-OD0771" at bounding box center [233, 275] width 54 height 25
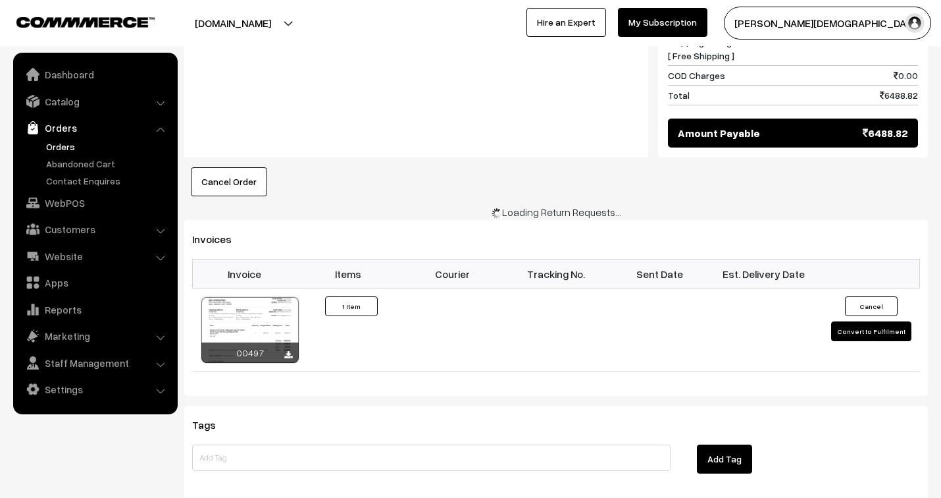
scroll to position [729, 0]
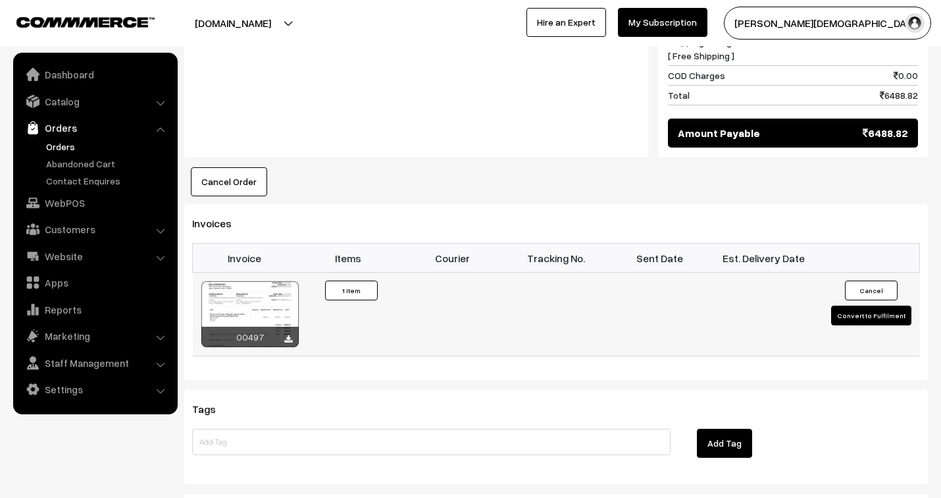
click at [872, 305] on button "Convert to Fulfilment" at bounding box center [871, 315] width 80 height 20
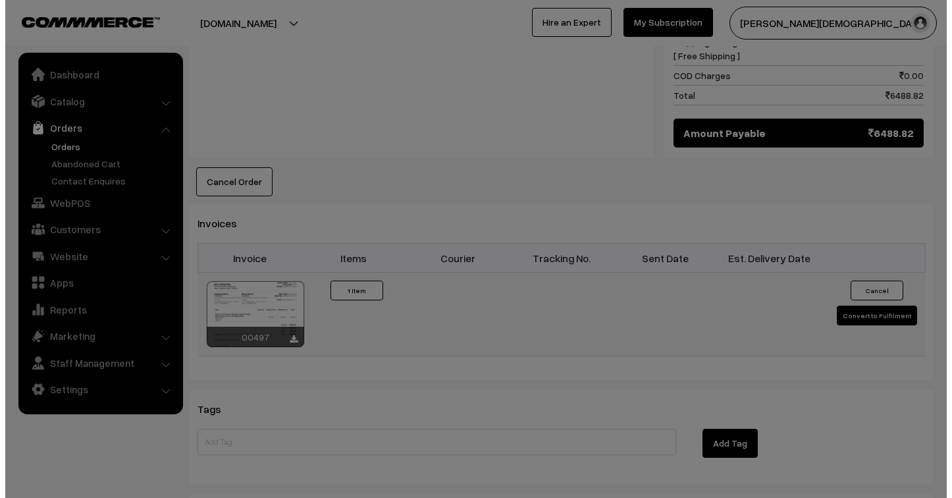
scroll to position [731, 0]
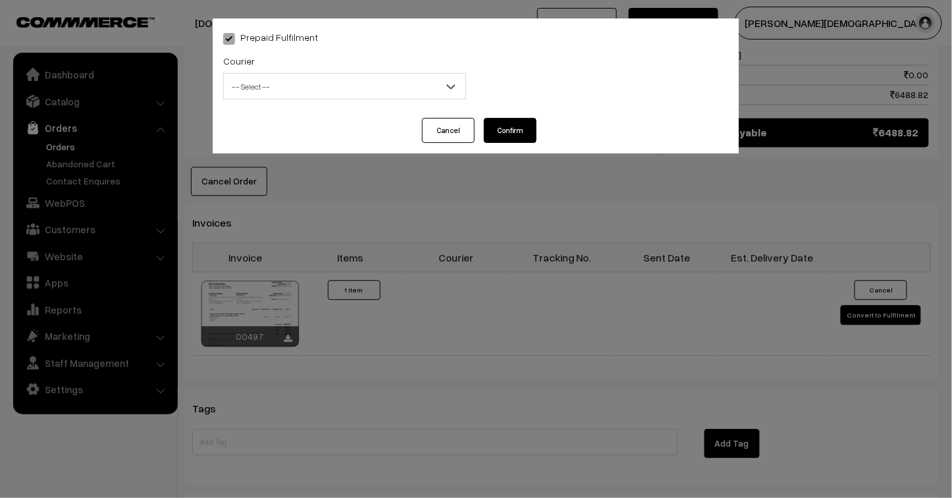
click at [311, 88] on span "-- Select --" at bounding box center [345, 86] width 242 height 23
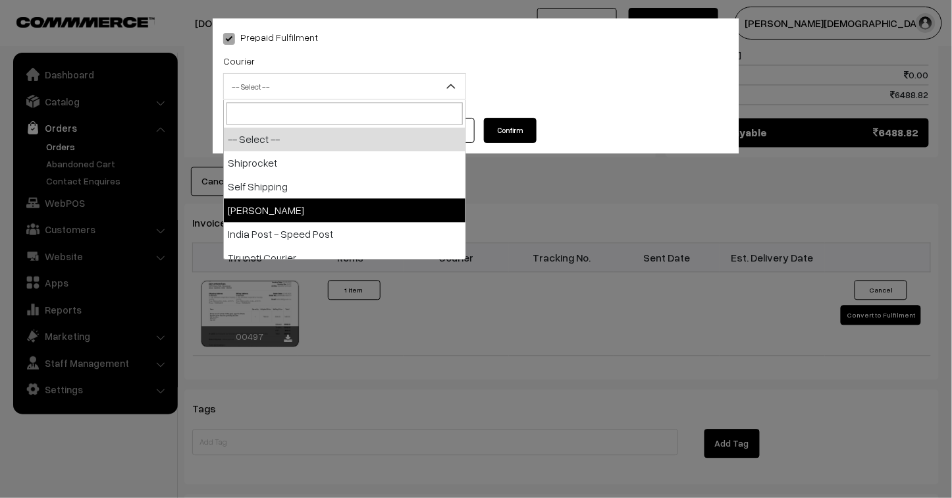
select select "3"
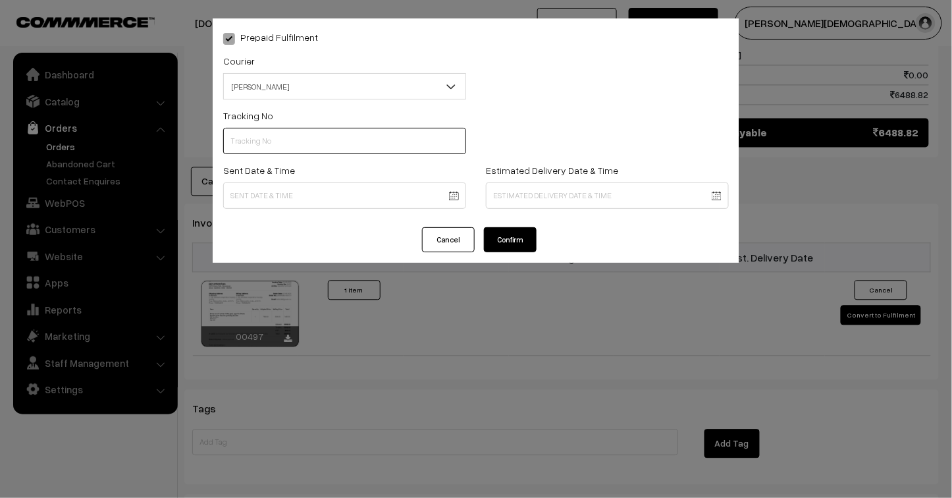
click at [265, 145] on input "text" at bounding box center [344, 141] width 243 height 26
type input "25103200096471"
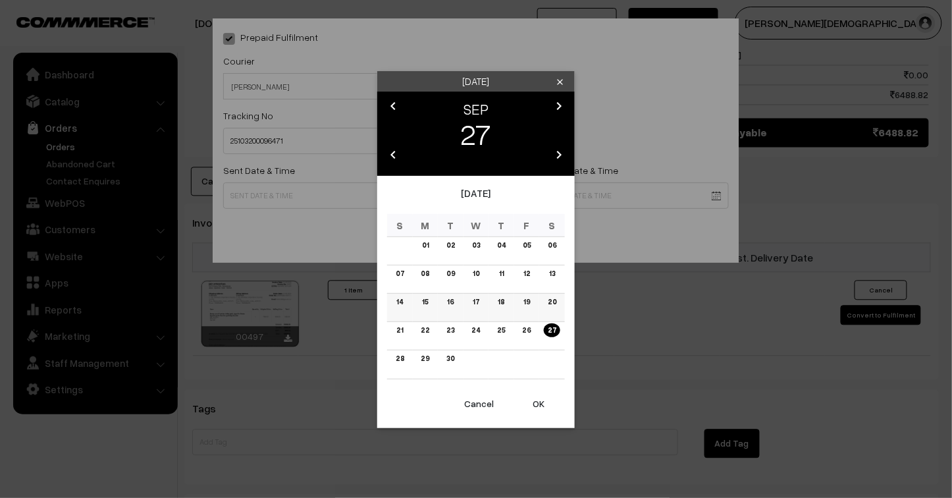
click at [422, 304] on link "15" at bounding box center [425, 302] width 14 height 14
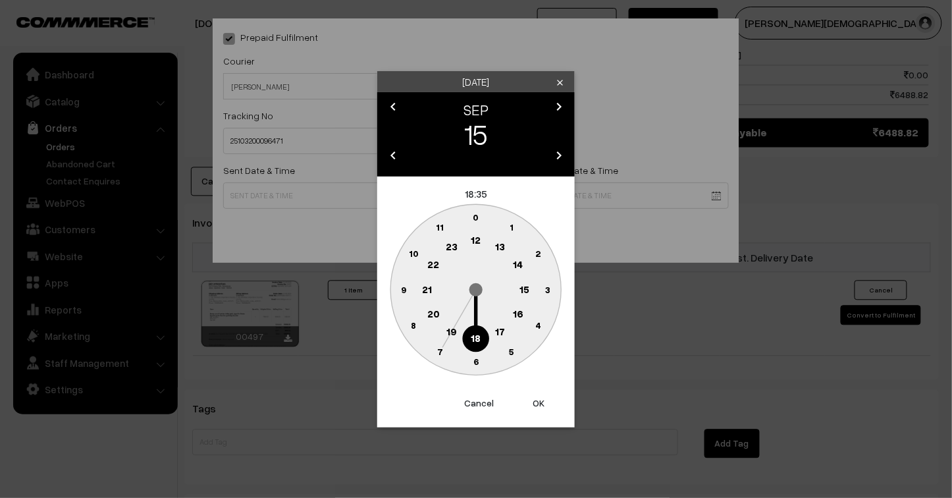
click at [531, 397] on button "OK" at bounding box center [538, 402] width 53 height 29
click at [538, 405] on button "OK" at bounding box center [538, 402] width 53 height 29
type input "15-09-2025 18:35"
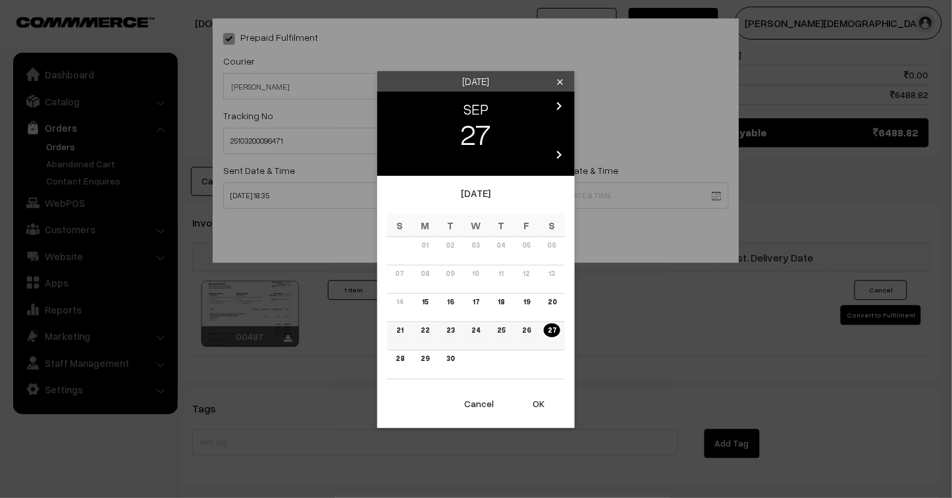
click at [423, 326] on link "22" at bounding box center [425, 330] width 16 height 14
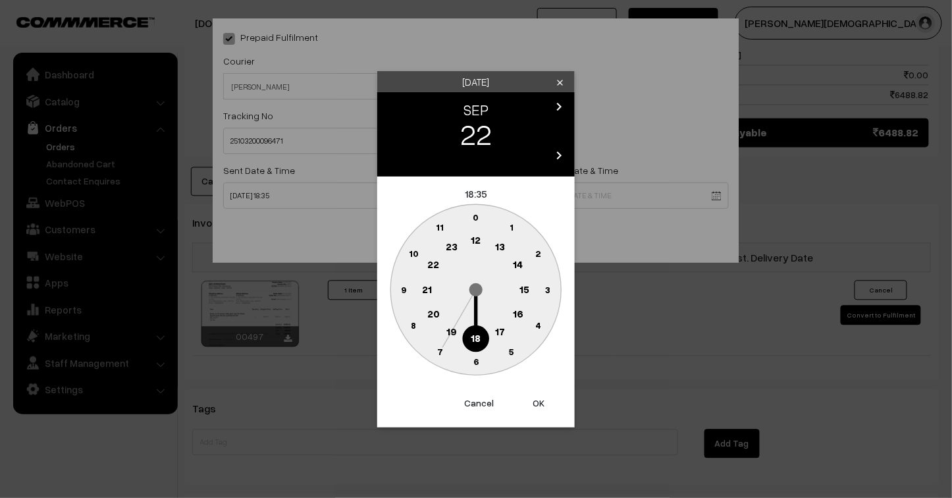
click at [538, 402] on button "OK" at bounding box center [538, 402] width 53 height 29
type input "22-09-2025 18:35"
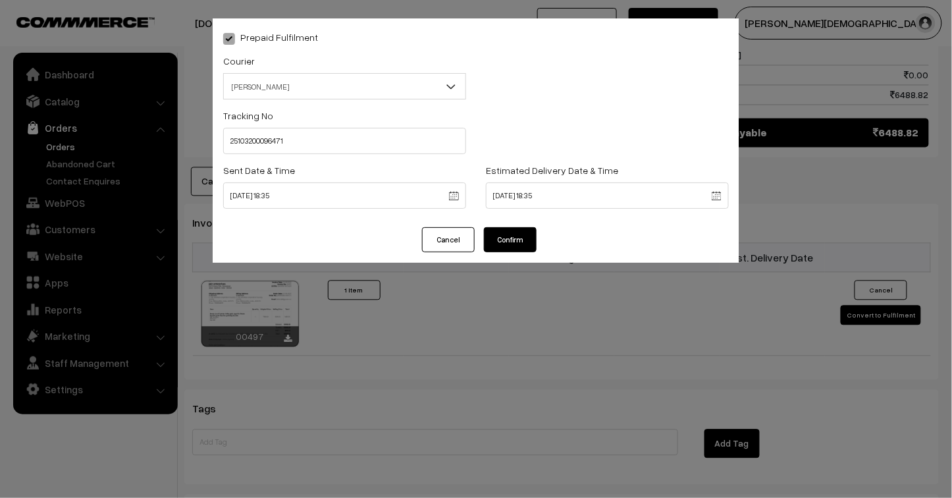
click at [517, 233] on button "Confirm" at bounding box center [510, 239] width 53 height 25
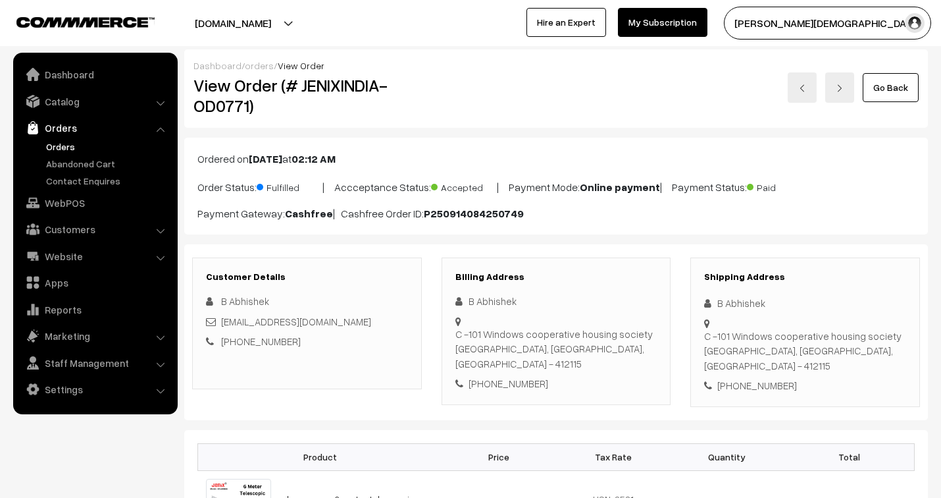
click at [259, 66] on link "orders" at bounding box center [259, 65] width 29 height 11
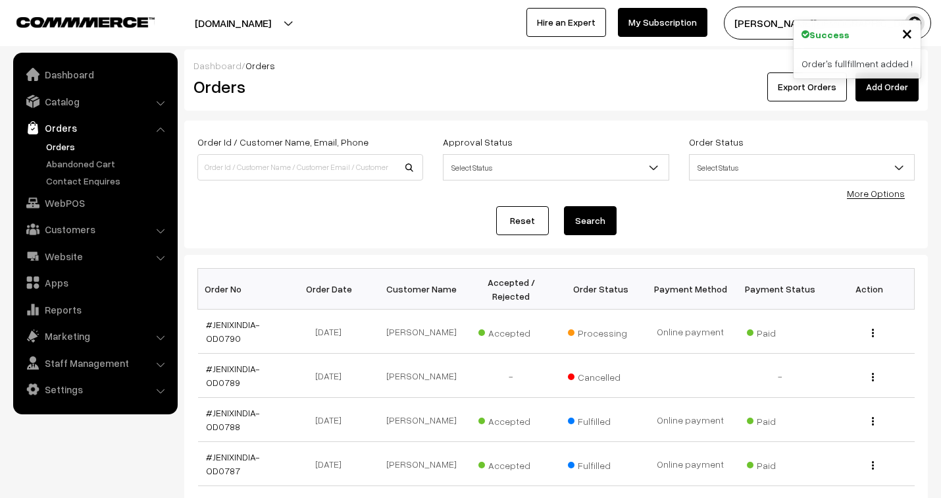
scroll to position [419, 0]
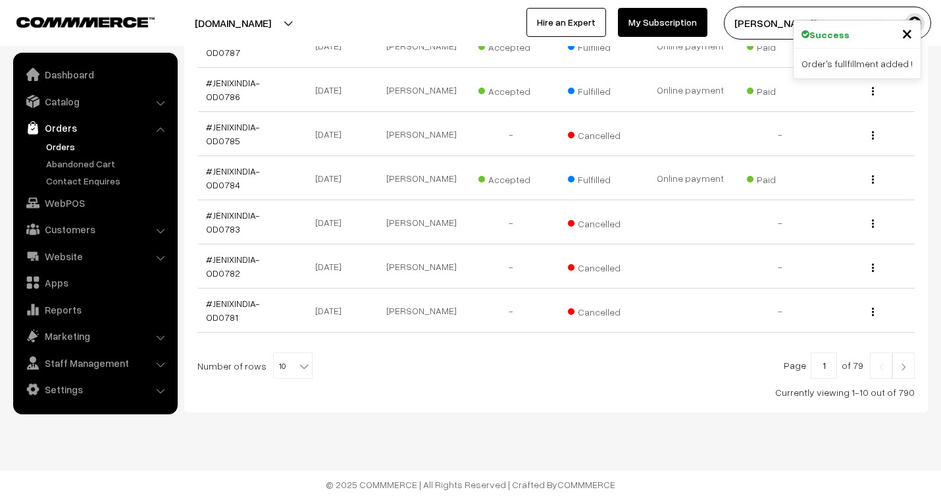
click at [276, 369] on span "10" at bounding box center [293, 366] width 38 height 26
select select "30"
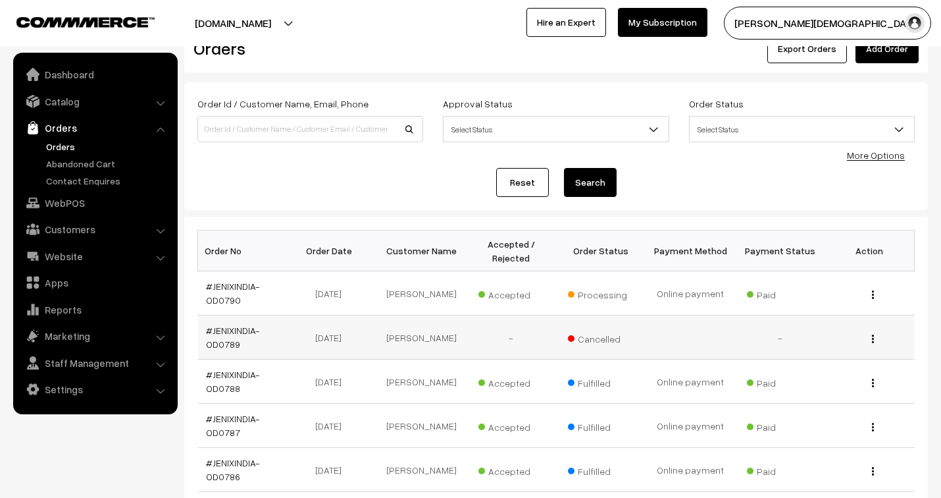
scroll to position [73, 0]
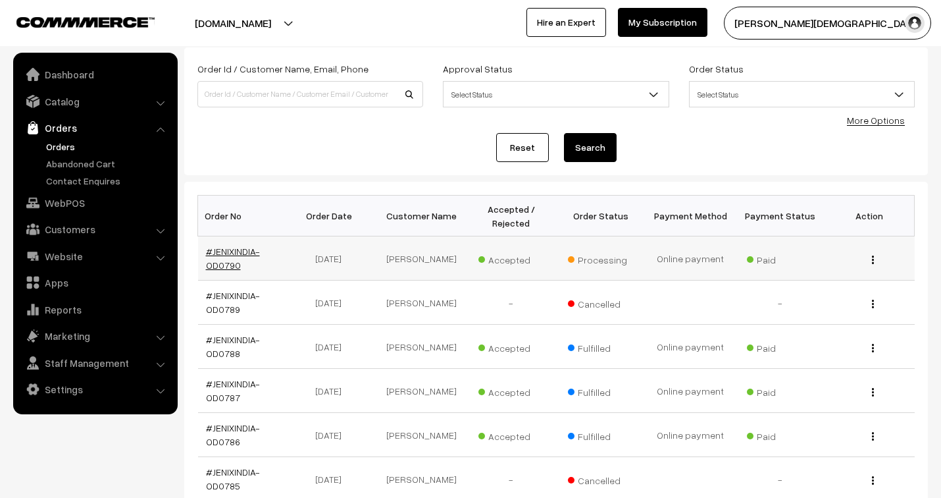
click at [244, 248] on link "#JENIXINDIA-OD0790" at bounding box center [233, 258] width 54 height 25
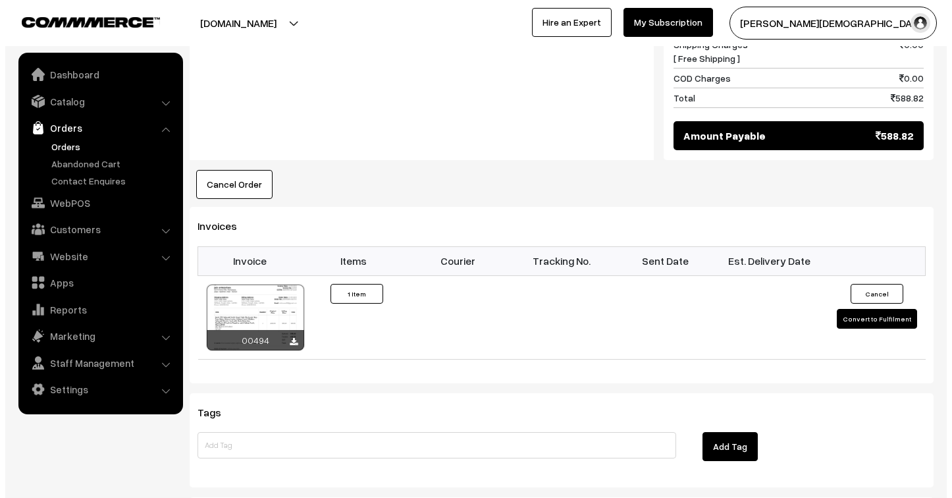
scroll to position [804, 0]
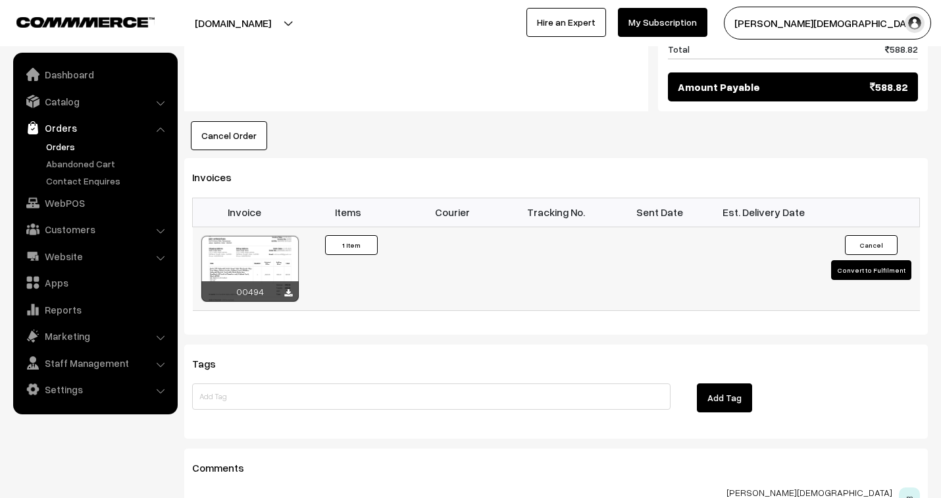
click at [851, 260] on button "Convert to Fulfilment" at bounding box center [871, 270] width 80 height 20
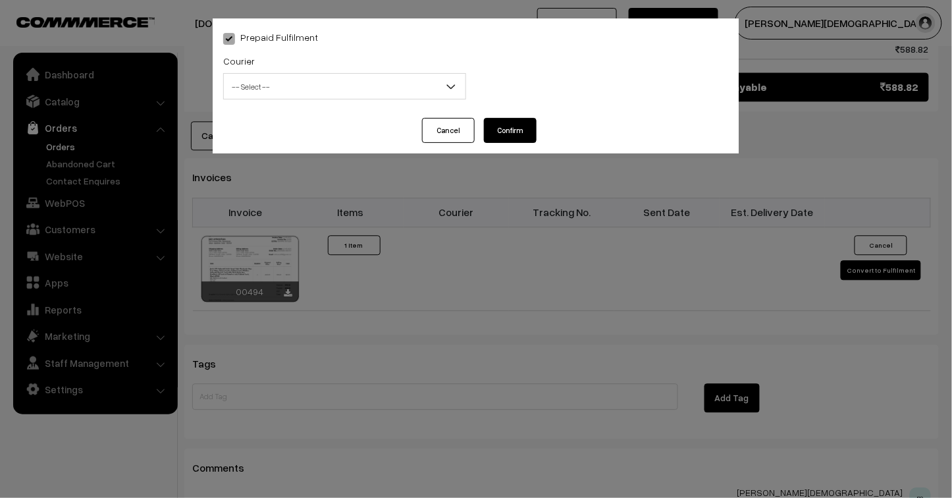
click at [288, 89] on span "-- Select --" at bounding box center [345, 86] width 242 height 23
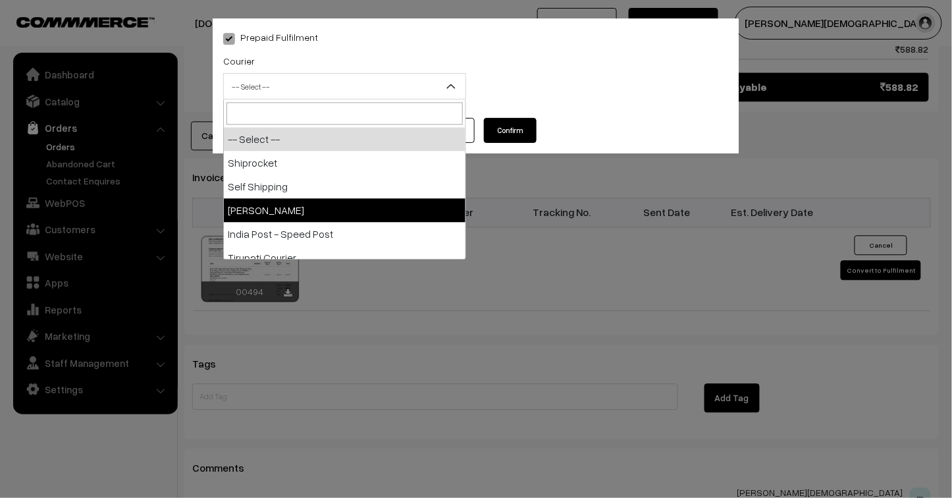
select select "3"
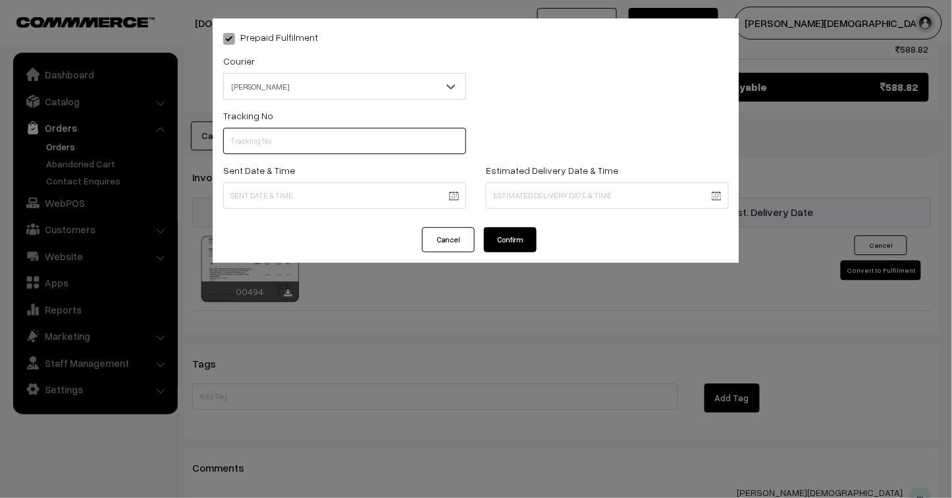
click at [275, 137] on input "text" at bounding box center [344, 141] width 243 height 26
type input "25103200096470"
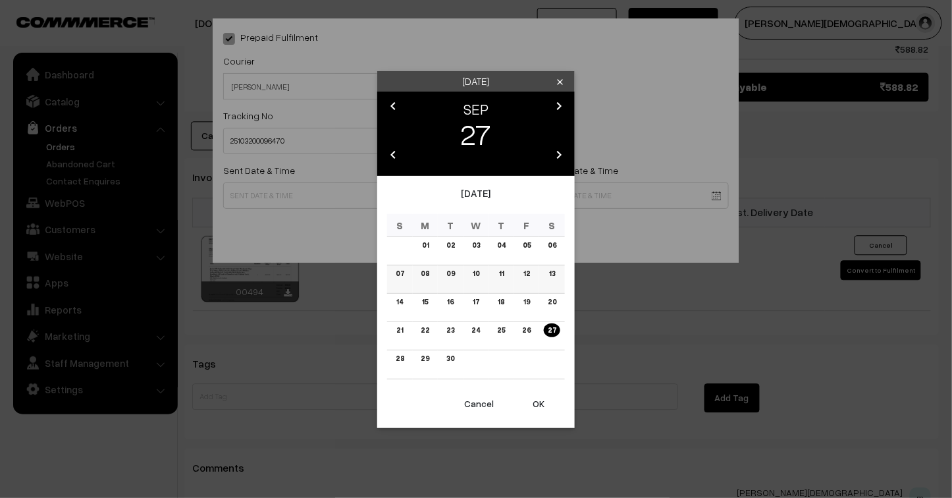
click at [548, 270] on link "13" at bounding box center [552, 274] width 14 height 14
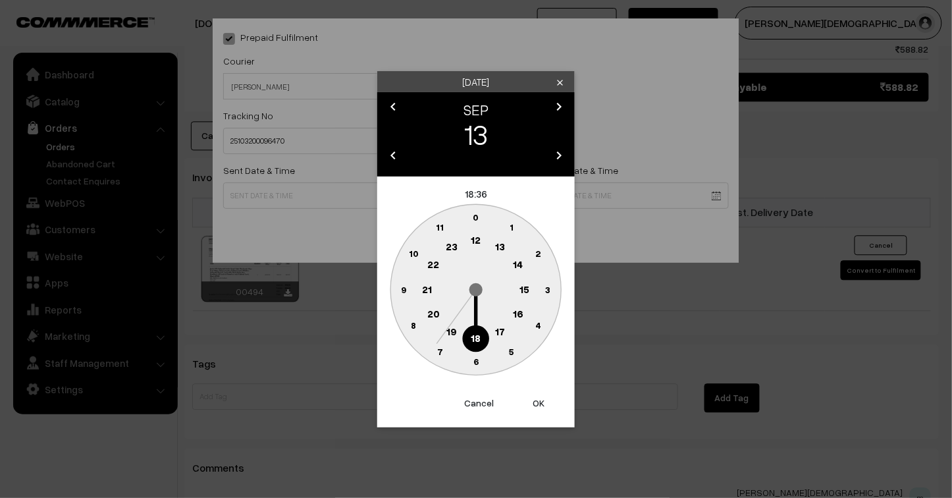
click at [538, 396] on button "OK" at bounding box center [538, 402] width 53 height 29
click at [535, 402] on button "OK" at bounding box center [538, 402] width 53 height 29
type input "[DATE] 18:36"
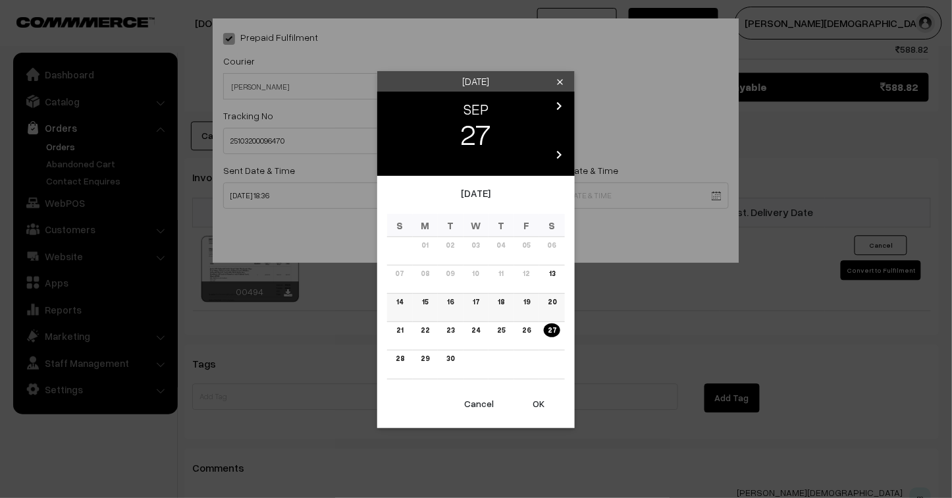
click at [450, 299] on link "16" at bounding box center [450, 302] width 14 height 14
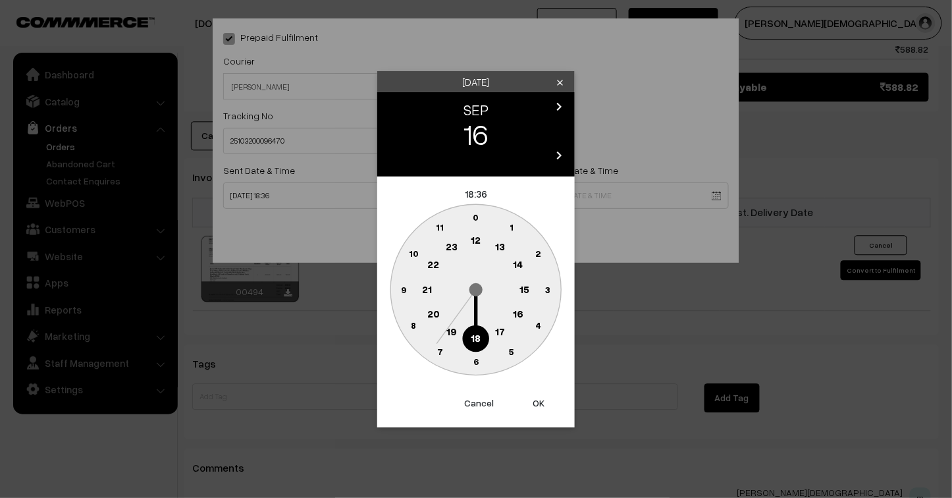
click at [535, 398] on button "OK" at bounding box center [538, 402] width 53 height 29
type input "[DATE] 18:36"
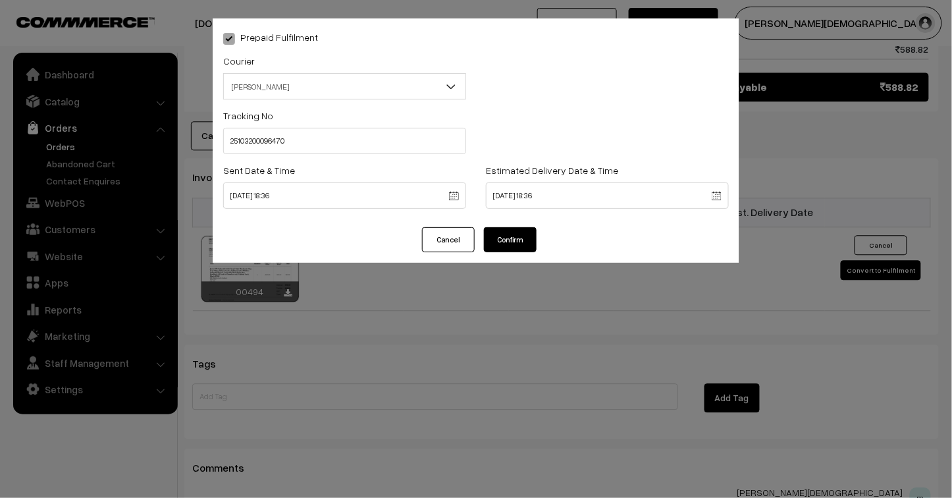
click at [511, 236] on button "Confirm" at bounding box center [510, 239] width 53 height 25
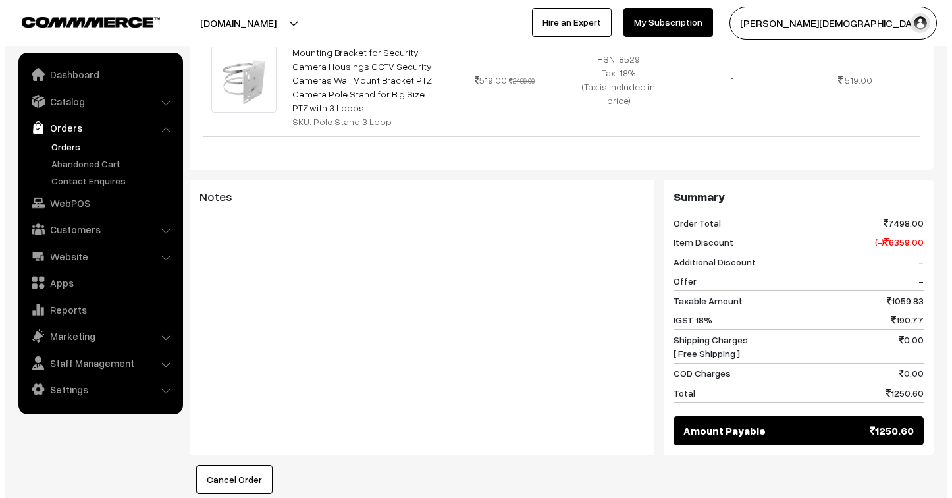
scroll to position [658, 0]
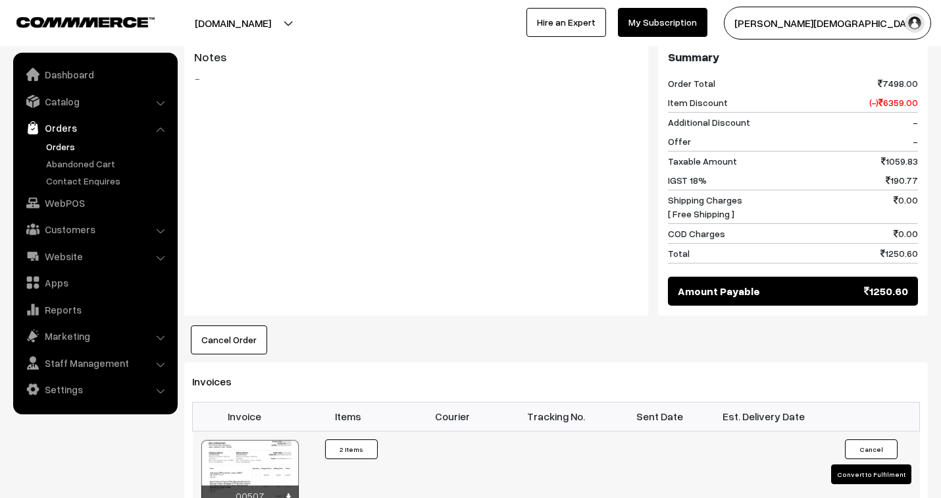
click at [850, 464] on button "Convert to Fulfilment" at bounding box center [871, 474] width 80 height 20
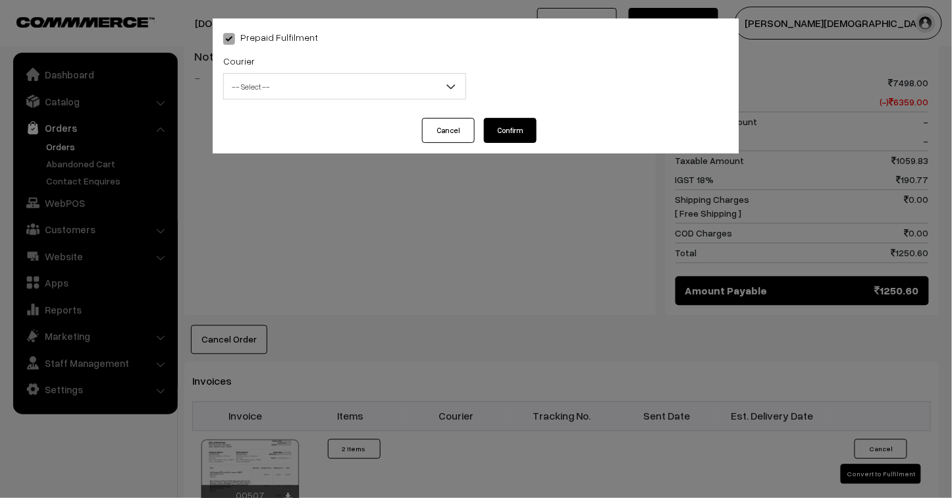
click at [285, 78] on span "-- Select --" at bounding box center [345, 86] width 242 height 23
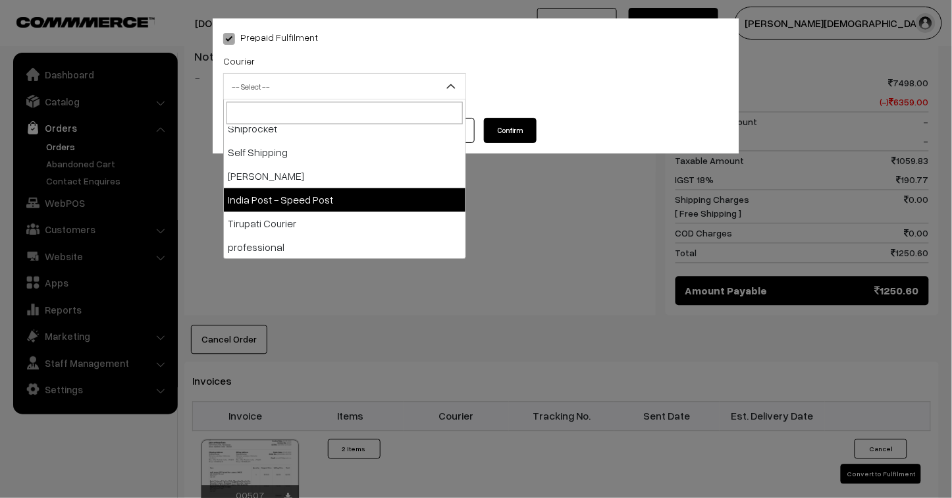
scroll to position [0, 0]
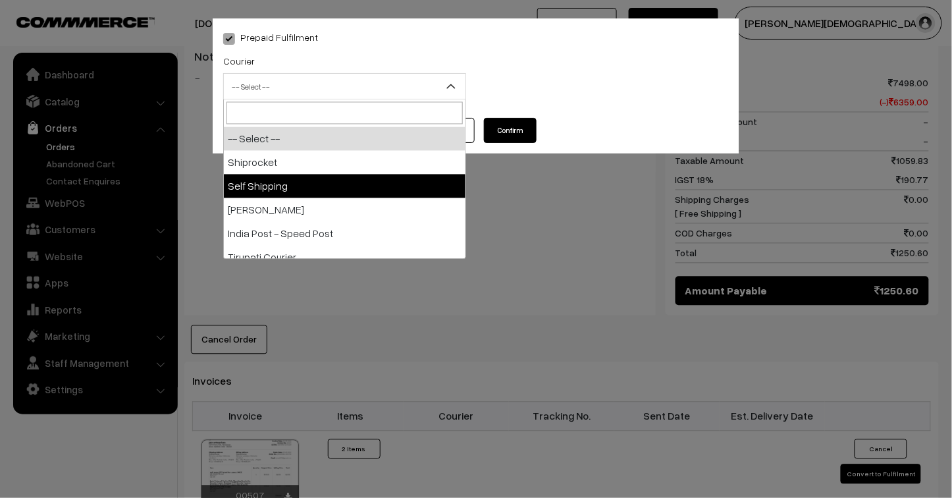
select select "2"
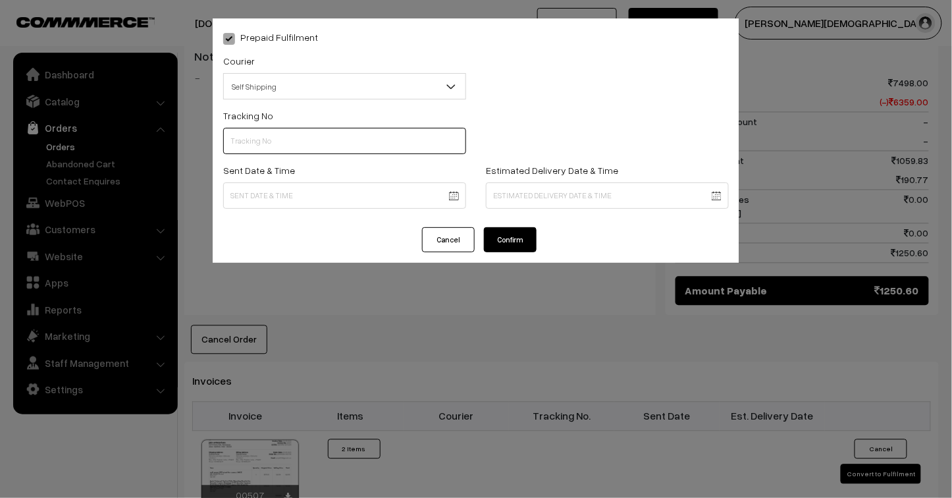
click at [273, 137] on input "text" at bounding box center [344, 141] width 243 height 26
type input "Truck Cargo - 31636410963546"
click at [281, 196] on body "Thank you for showing interest. Our team will call you shortly. Close jenixindi…" at bounding box center [476, 107] width 952 height 1531
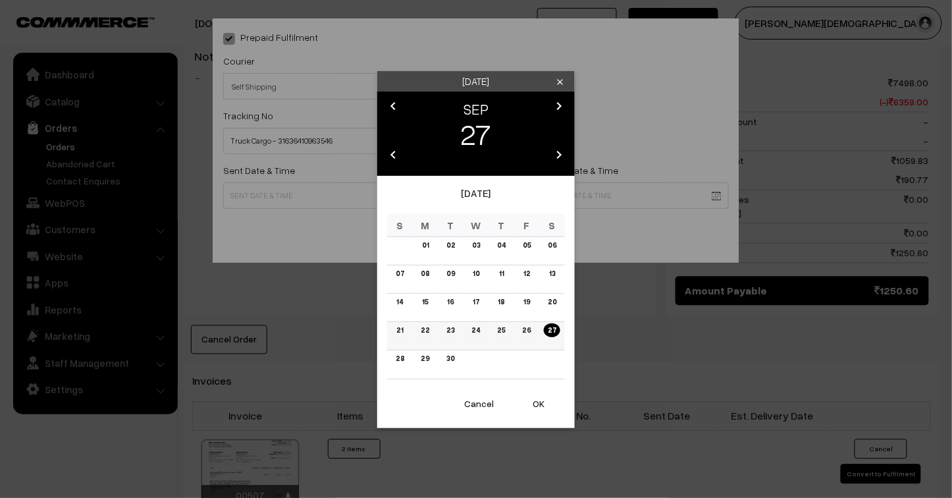
click at [525, 330] on link "26" at bounding box center [526, 330] width 16 height 14
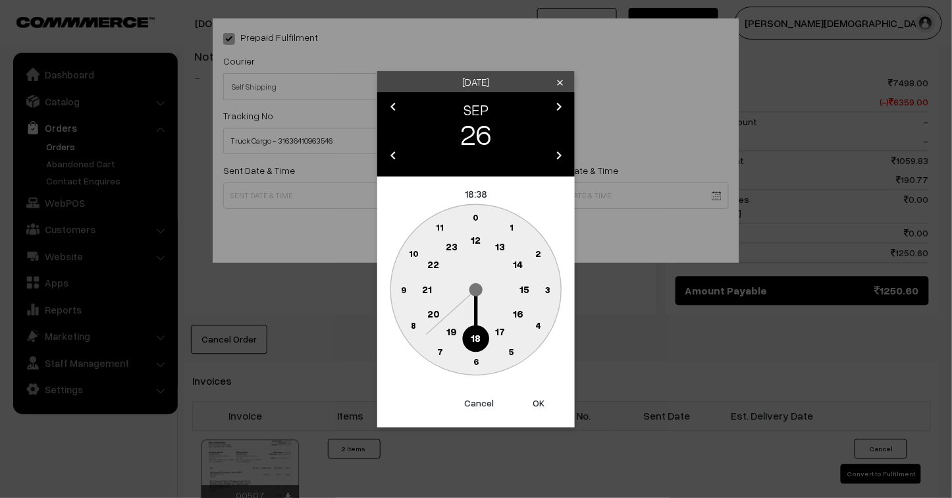
click at [564, 80] on icon "clear" at bounding box center [560, 83] width 10 height 10
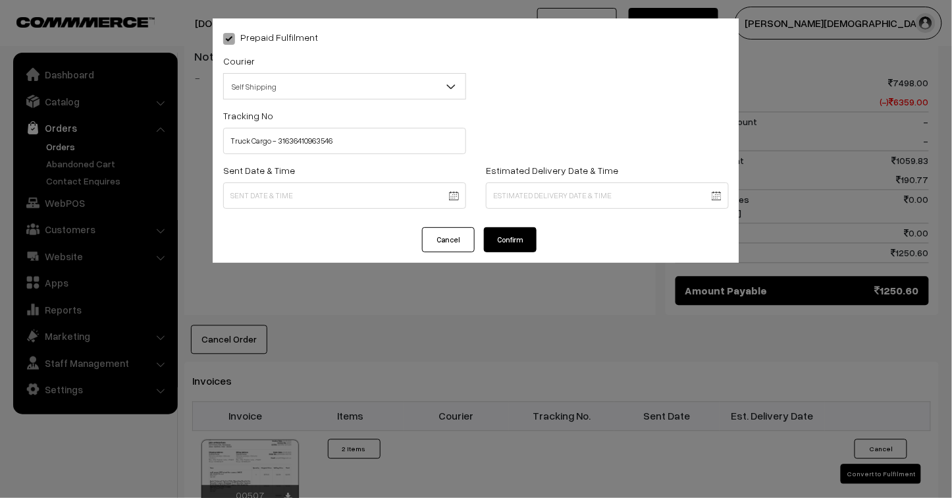
click at [378, 201] on body "Thank you for showing interest. Our team will call you shortly. Close jenixindi…" at bounding box center [476, 107] width 952 height 1531
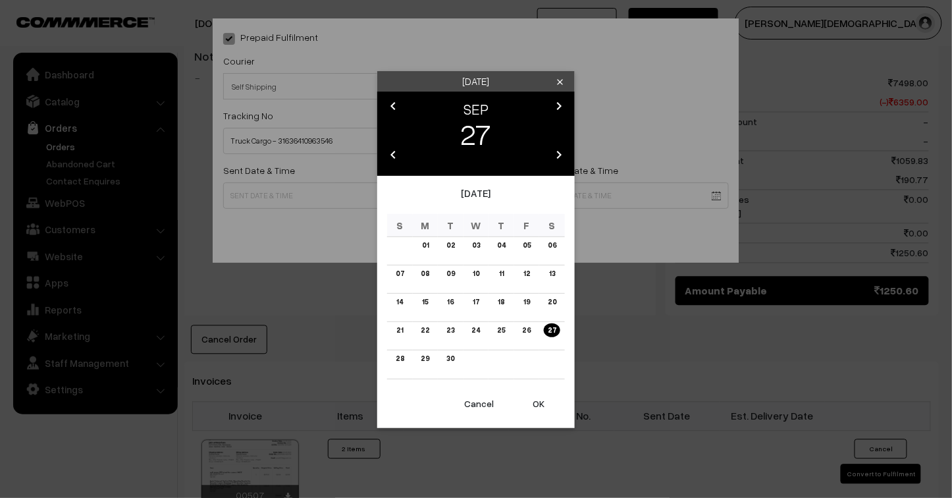
click at [535, 402] on button "OK" at bounding box center [538, 403] width 53 height 29
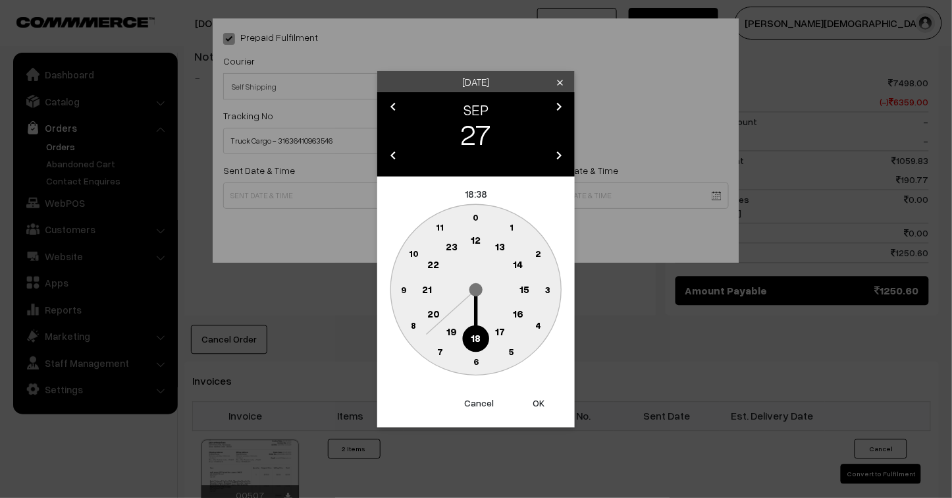
click at [535, 405] on button "OK" at bounding box center [538, 402] width 53 height 29
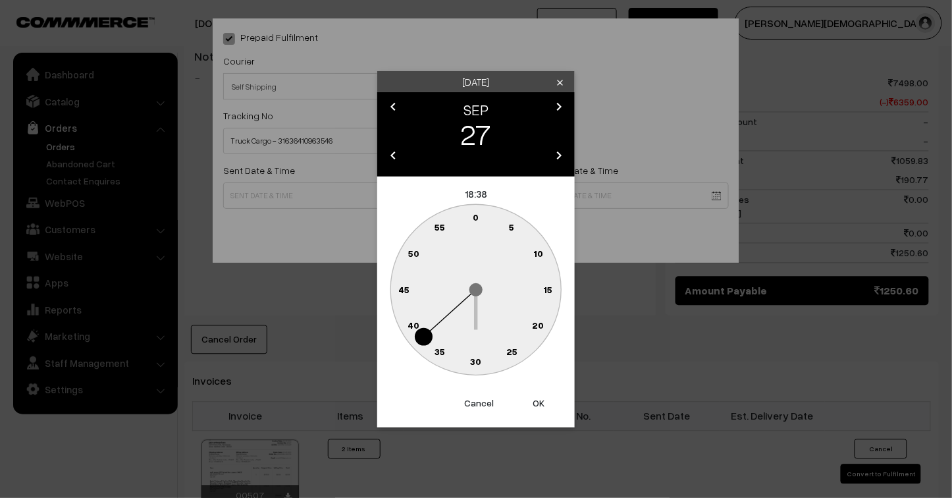
click at [537, 404] on button "OK" at bounding box center [538, 402] width 53 height 29
type input "27-09-2025 18:38"
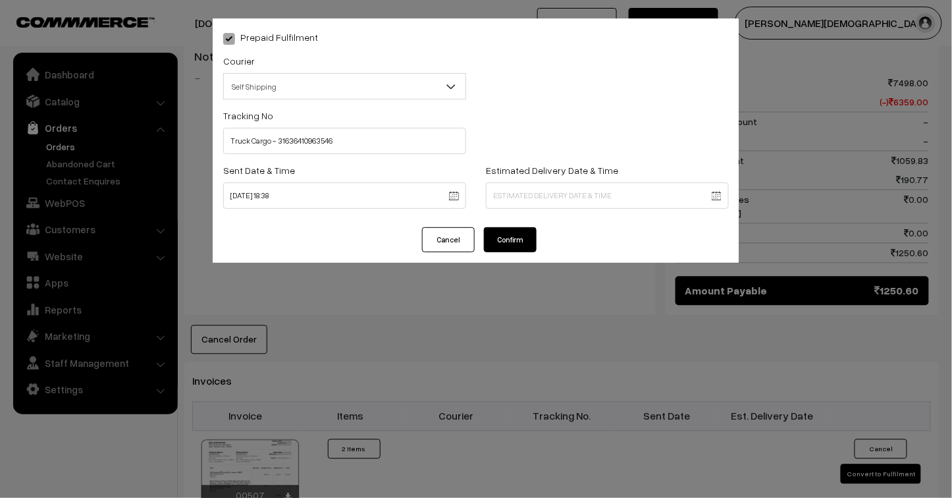
click at [535, 199] on body "Thank you for showing interest. Our team will call you shortly. Close [DOMAIN_N…" at bounding box center [476, 107] width 952 height 1531
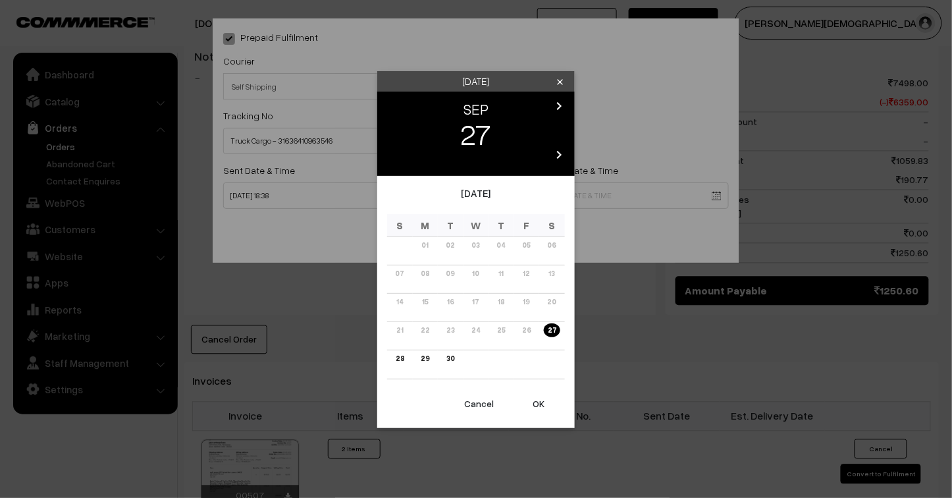
click at [556, 154] on icon "chevron_right" at bounding box center [559, 155] width 16 height 16
click at [529, 244] on link "04" at bounding box center [526, 245] width 16 height 14
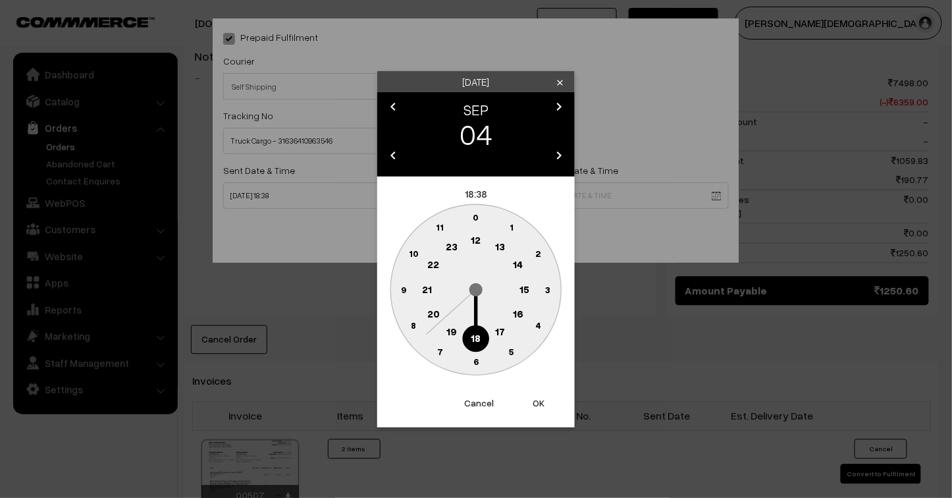
click at [538, 403] on button "OK" at bounding box center [538, 402] width 53 height 29
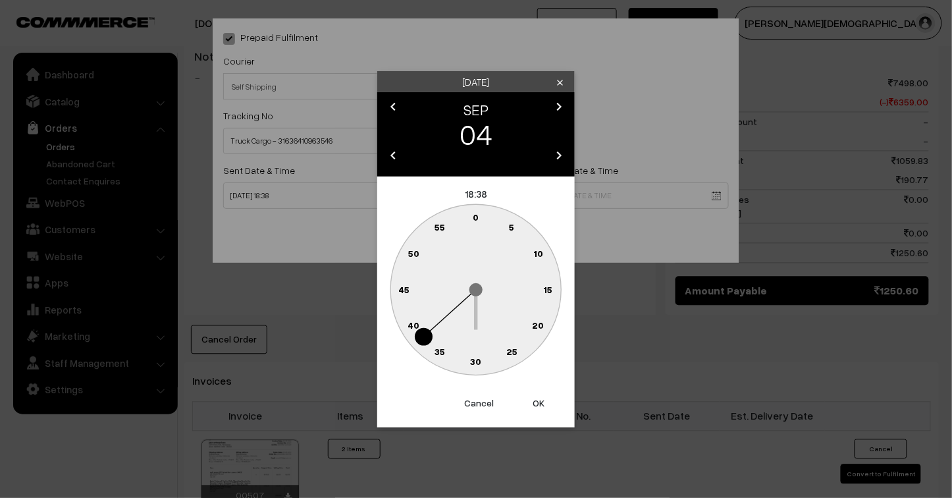
click at [541, 403] on button "OK" at bounding box center [538, 402] width 53 height 29
type input "04-09-2026 18:38"
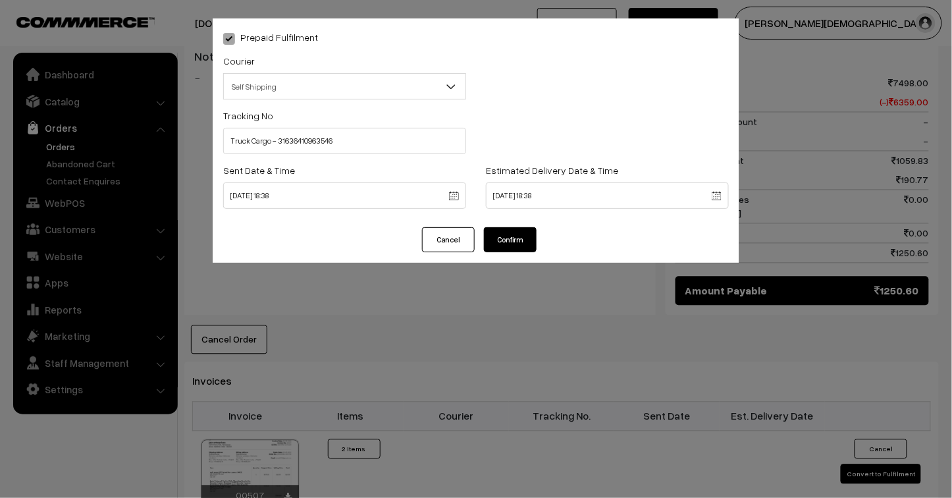
click at [518, 235] on button "Confirm" at bounding box center [510, 239] width 53 height 25
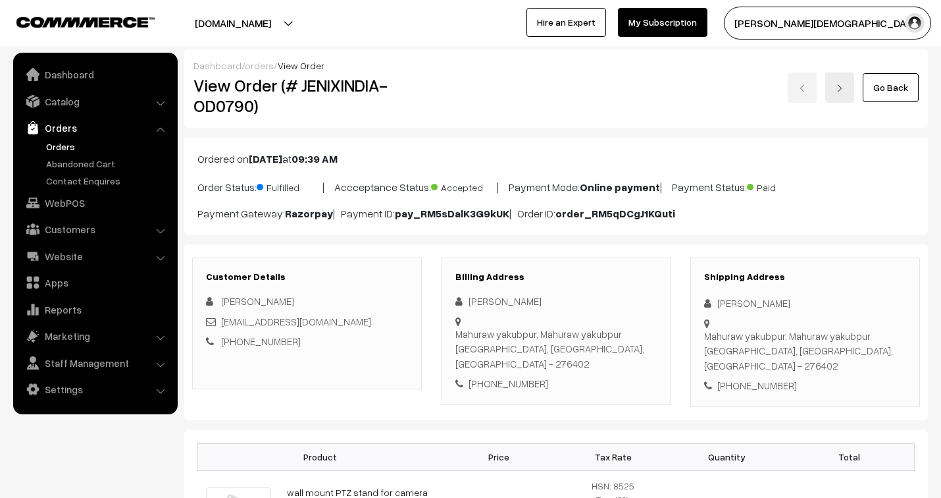
click at [257, 66] on link "orders" at bounding box center [259, 65] width 29 height 11
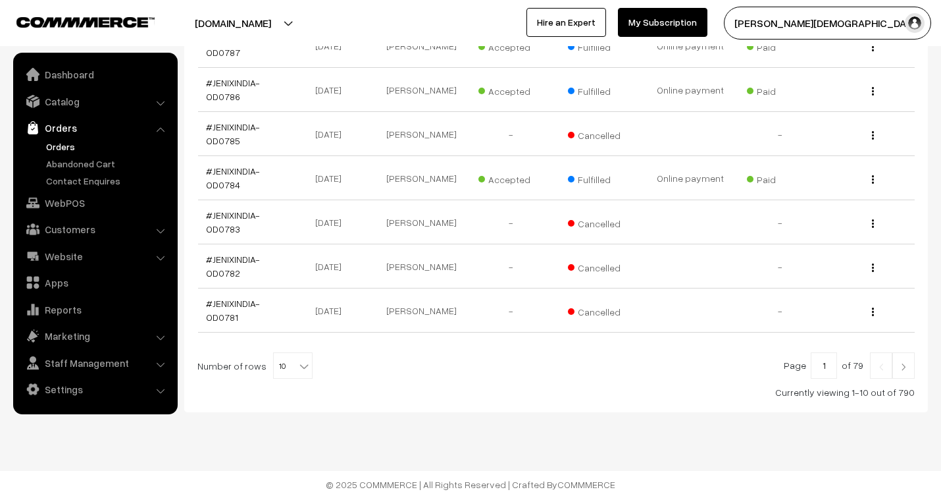
click at [288, 367] on span "10" at bounding box center [293, 366] width 38 height 26
select select "30"
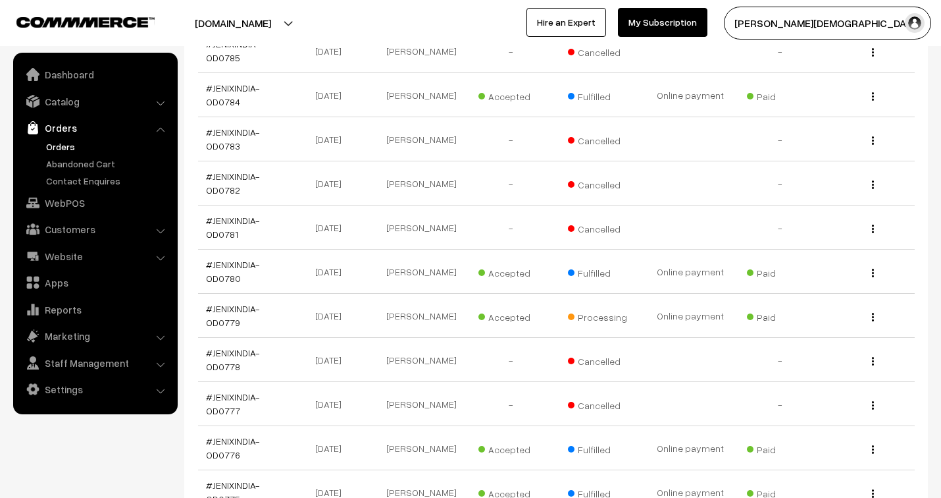
scroll to position [511, 0]
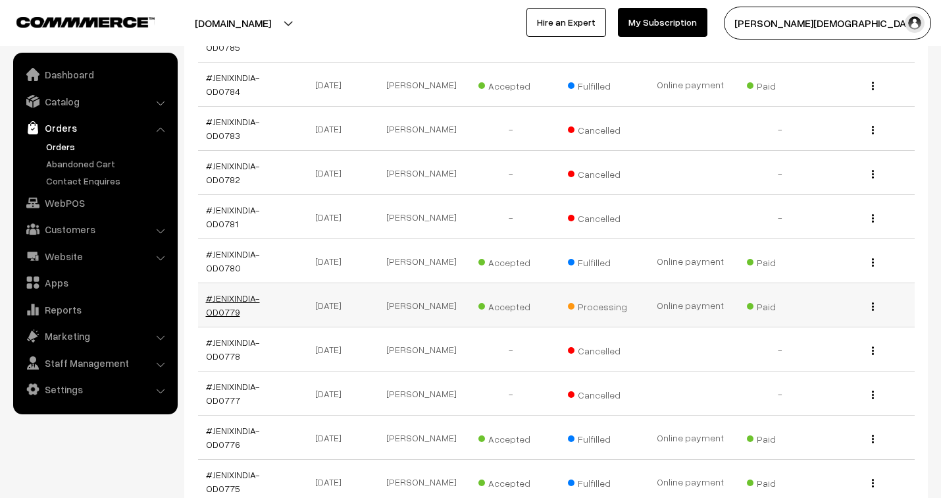
click at [241, 292] on link "#JENIXINDIA-OD0779" at bounding box center [233, 304] width 54 height 25
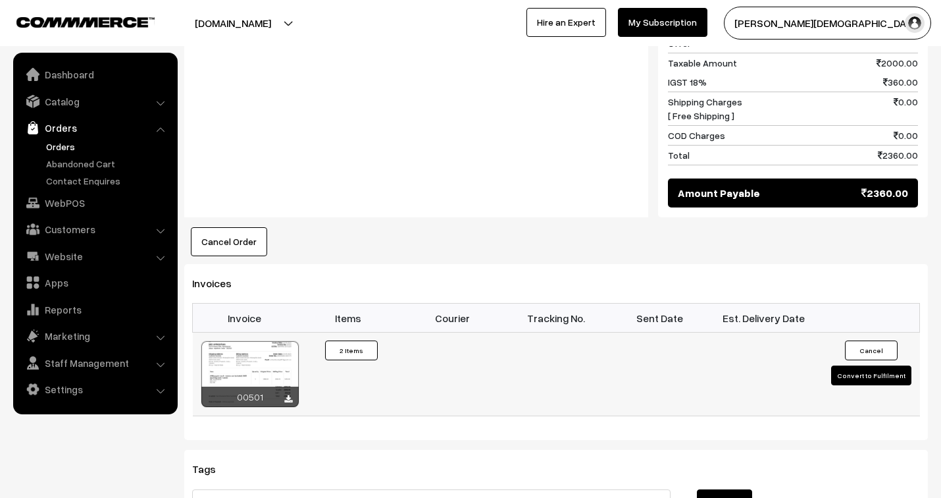
click at [879, 365] on button "Convert to Fulfilment" at bounding box center [871, 375] width 80 height 20
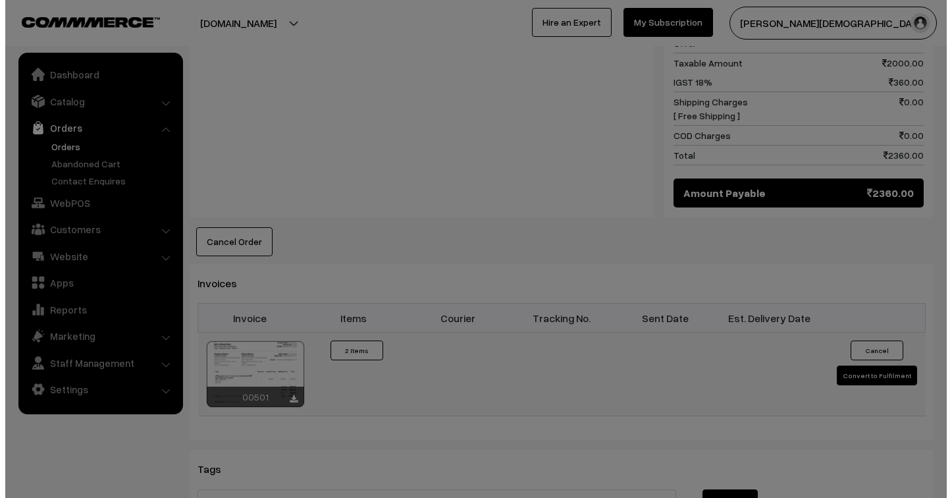
scroll to position [660, 0]
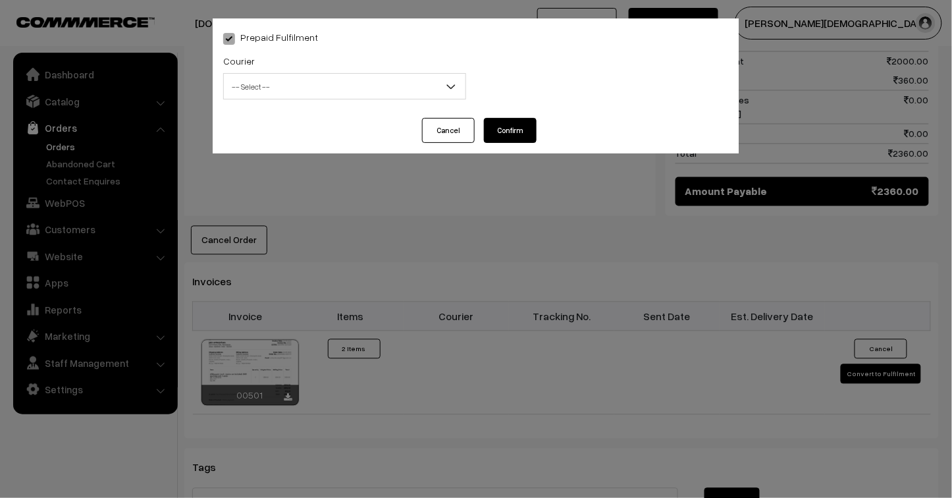
click at [283, 80] on span "-- Select --" at bounding box center [345, 86] width 242 height 23
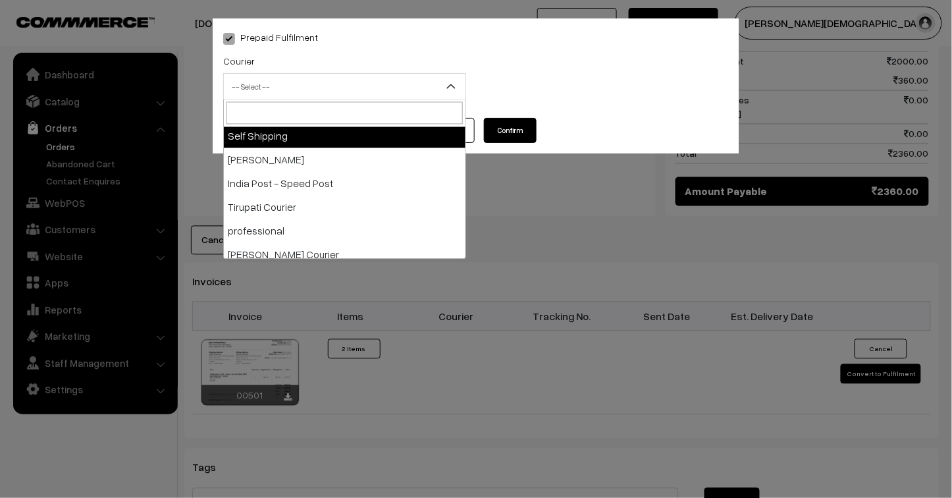
scroll to position [82, 0]
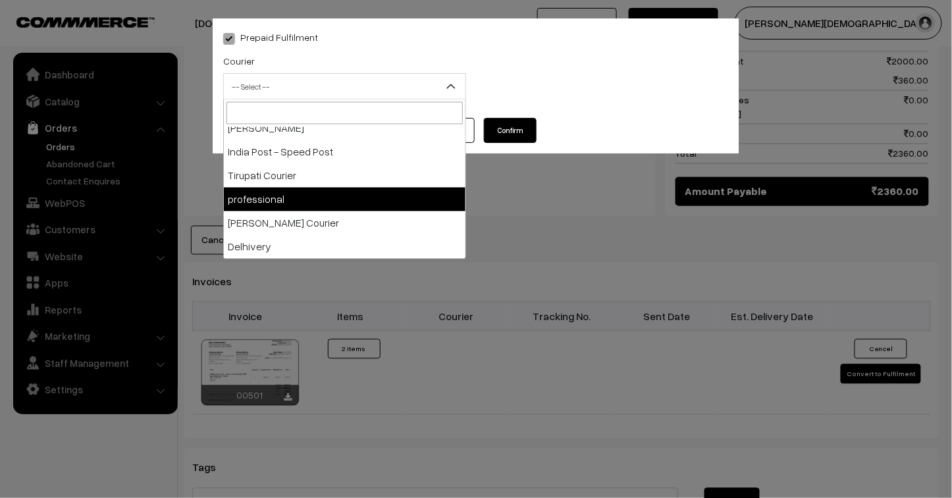
select select "6"
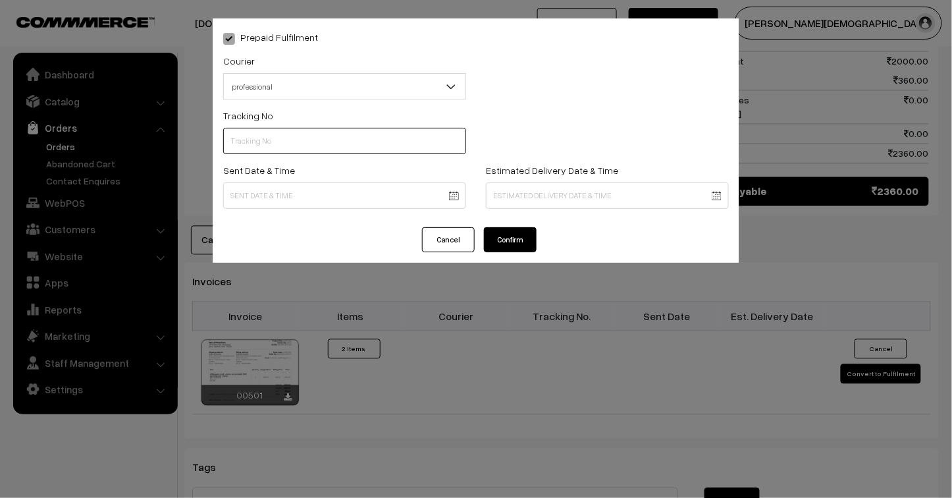
click at [280, 136] on input "text" at bounding box center [344, 141] width 243 height 26
type input "JPR503066936"
click at [282, 192] on body "Thank you for showing interest. Our team will call you shortly. Close jenixindi…" at bounding box center [476, 56] width 952 height 1432
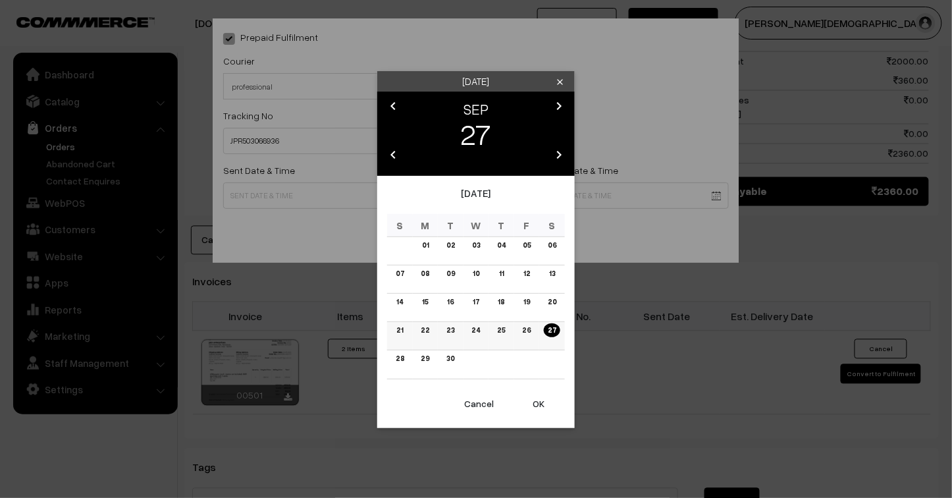
click at [423, 328] on link "22" at bounding box center [425, 330] width 16 height 14
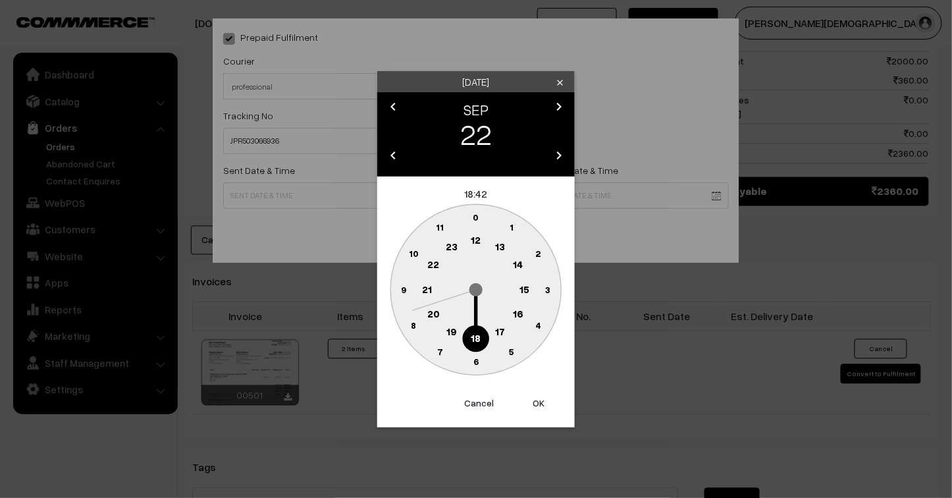
click at [532, 405] on button "OK" at bounding box center [538, 402] width 53 height 29
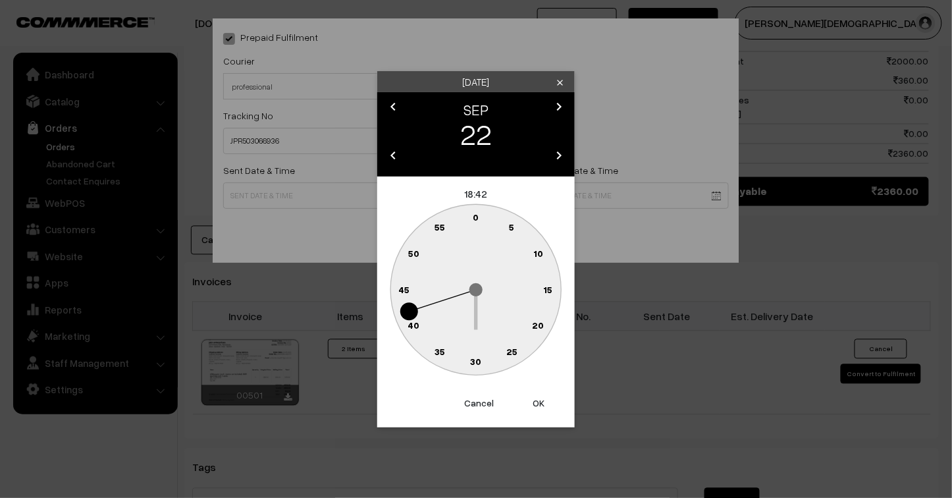
click at [535, 400] on button "OK" at bounding box center [538, 402] width 53 height 29
type input "22-09-2025 18:42"
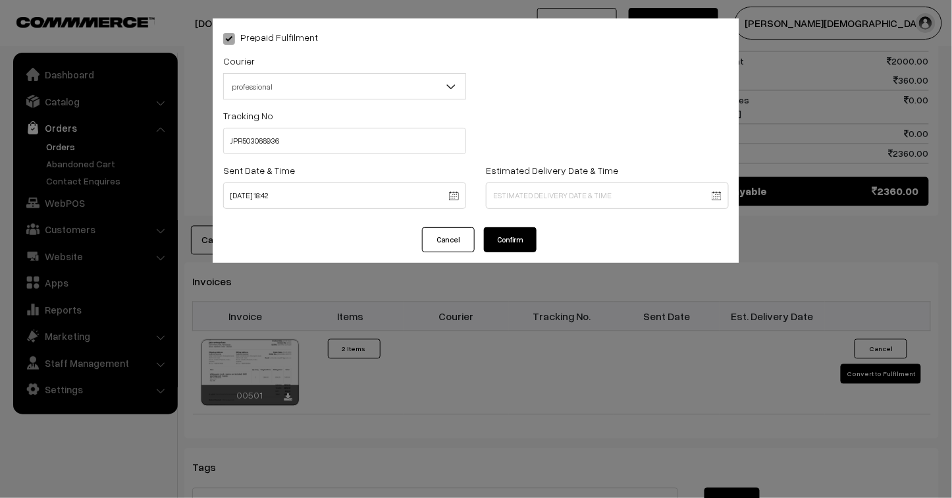
click at [501, 194] on body "Thank you for showing interest. Our team will call you shortly. Close jenixindi…" at bounding box center [476, 56] width 952 height 1432
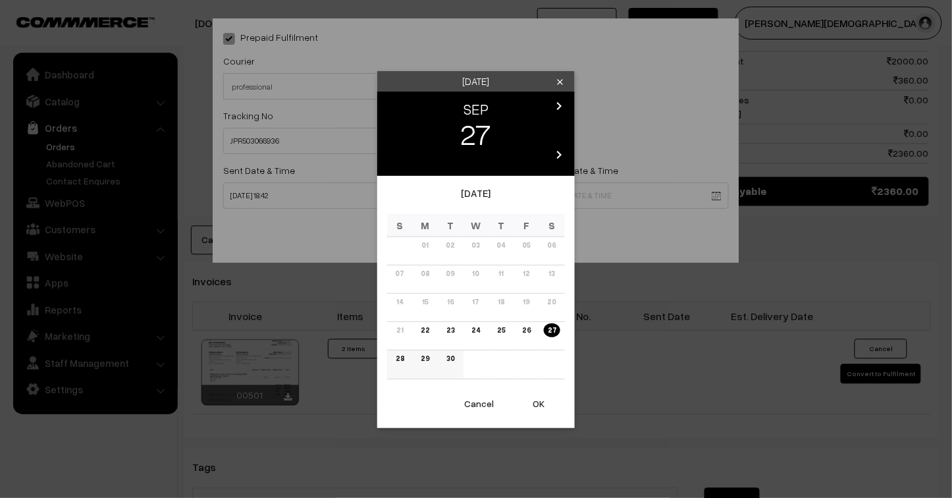
click at [450, 361] on link "30" at bounding box center [450, 359] width 16 height 14
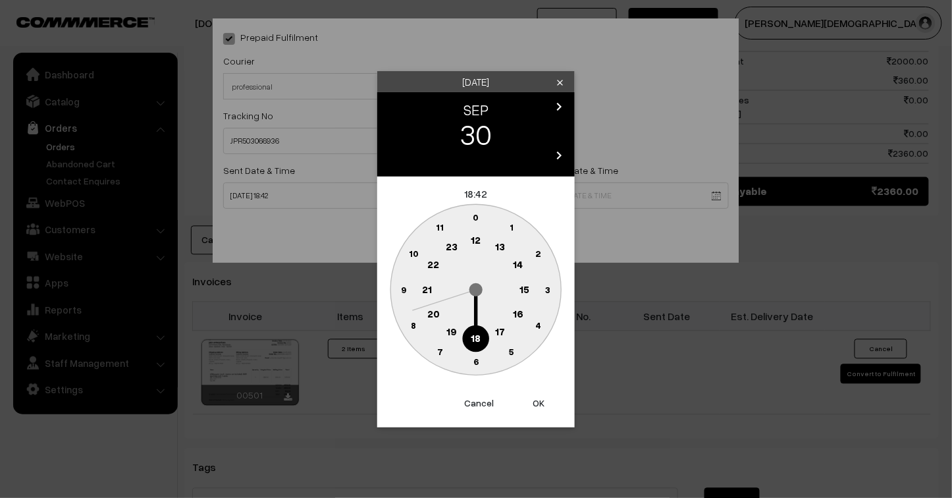
click at [540, 408] on button "OK" at bounding box center [538, 402] width 53 height 29
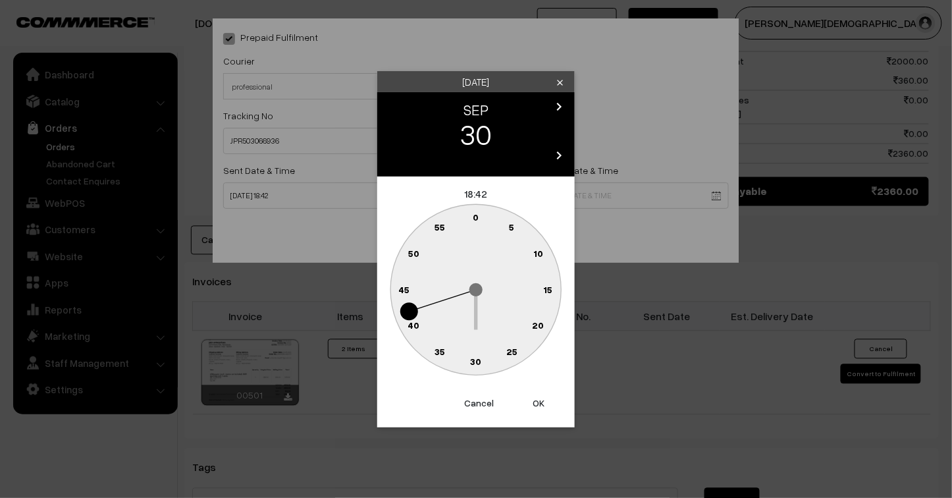
click at [540, 408] on button "OK" at bounding box center [538, 402] width 53 height 29
type input "30-09-2025 18:42"
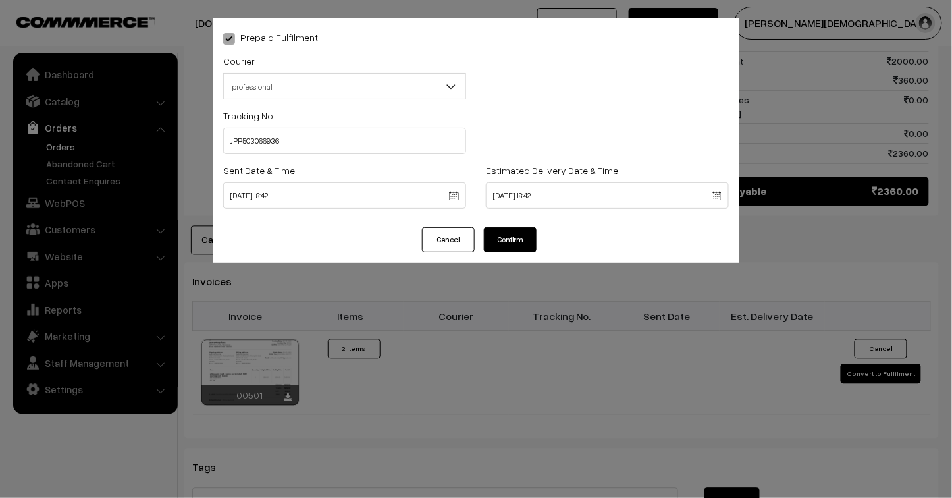
click at [515, 236] on button "Confirm" at bounding box center [510, 239] width 53 height 25
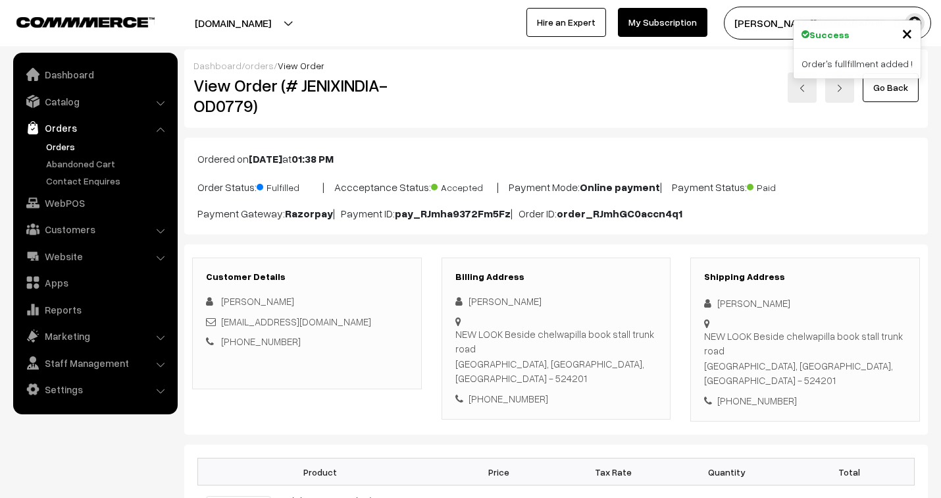
click at [257, 66] on link "orders" at bounding box center [259, 65] width 29 height 11
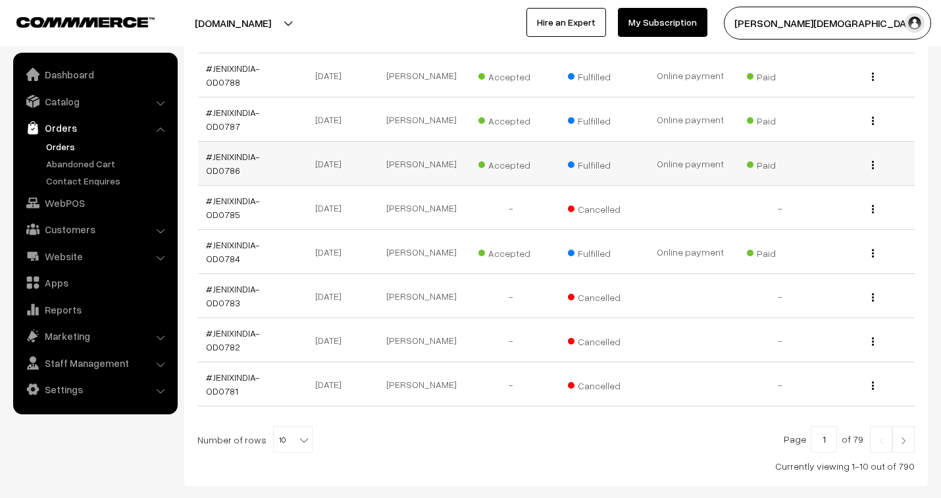
scroll to position [419, 0]
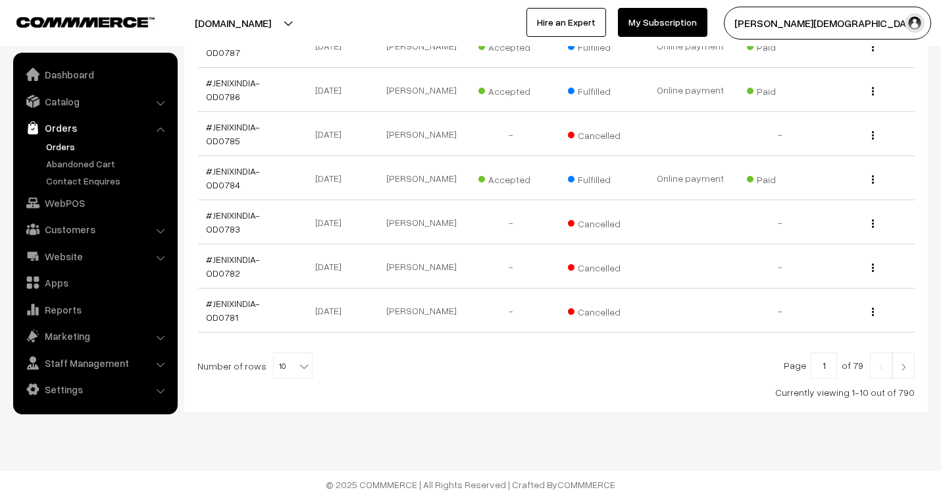
click at [285, 367] on span "10" at bounding box center [293, 366] width 38 height 26
select select "50"
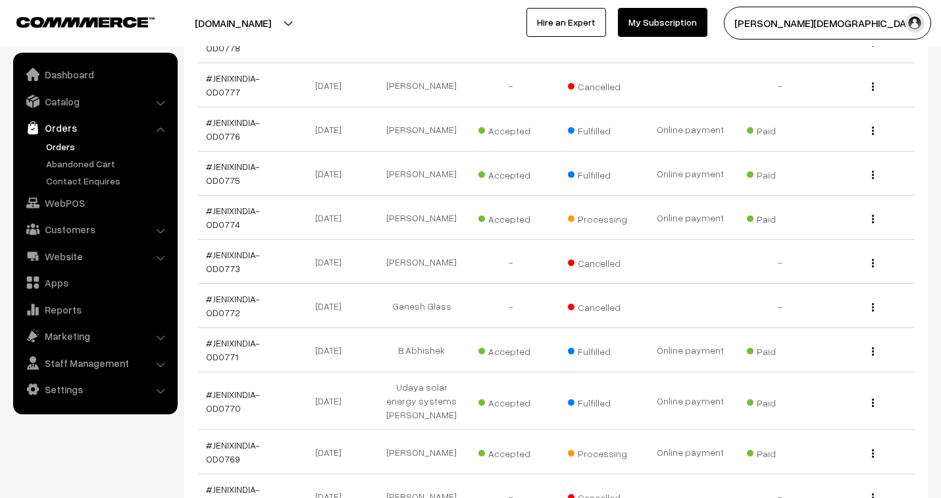
scroll to position [820, 0]
click at [228, 211] on link "#JENIXINDIA-OD0774" at bounding box center [233, 217] width 54 height 25
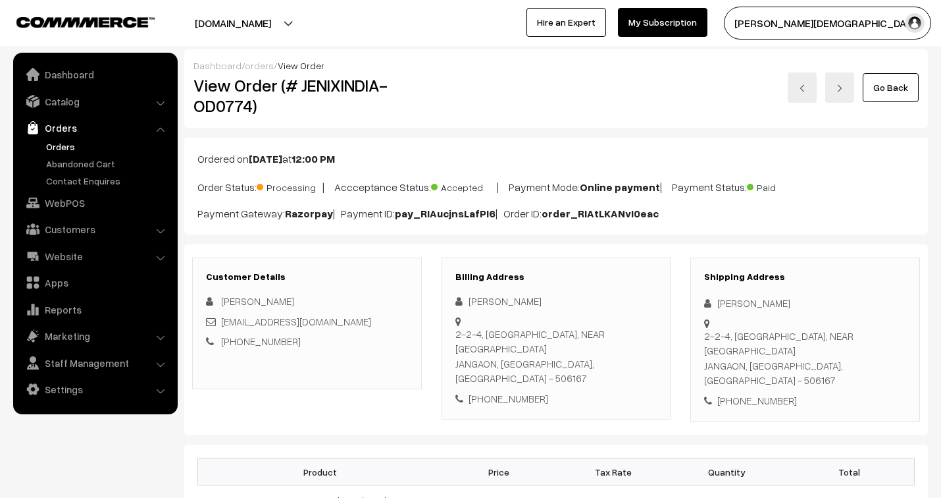
click at [255, 60] on link "orders" at bounding box center [259, 65] width 29 height 11
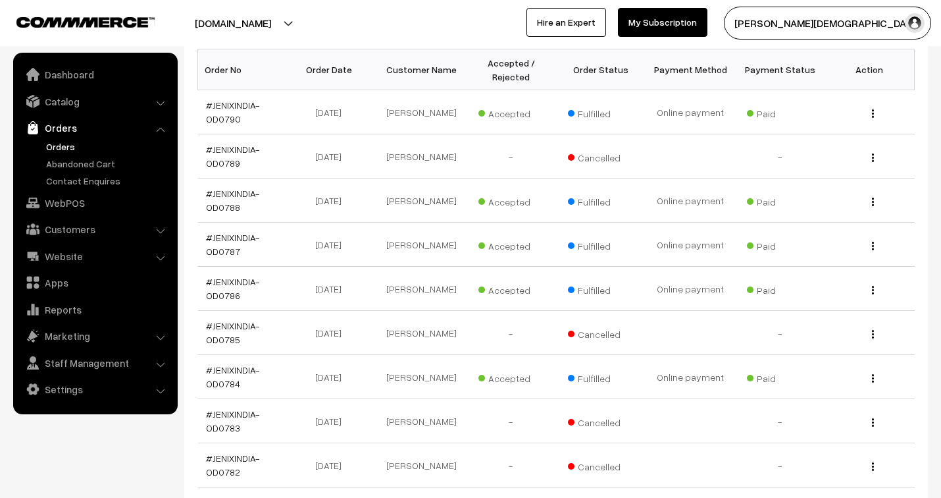
scroll to position [219, 0]
